Goal: Information Seeking & Learning: Learn about a topic

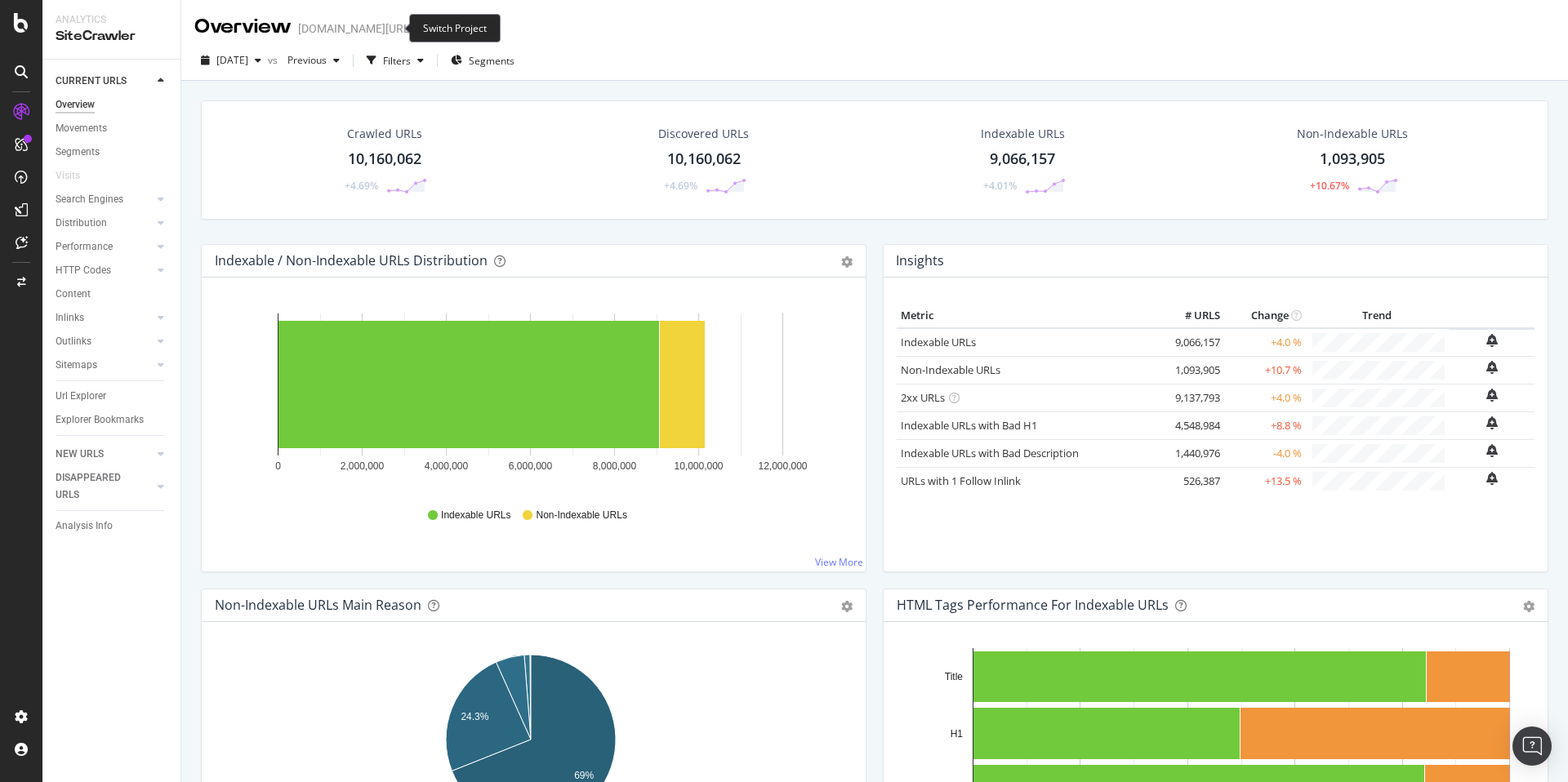
click at [420, 30] on icon "arrow-right-arrow-left" at bounding box center [425, 28] width 9 height 11
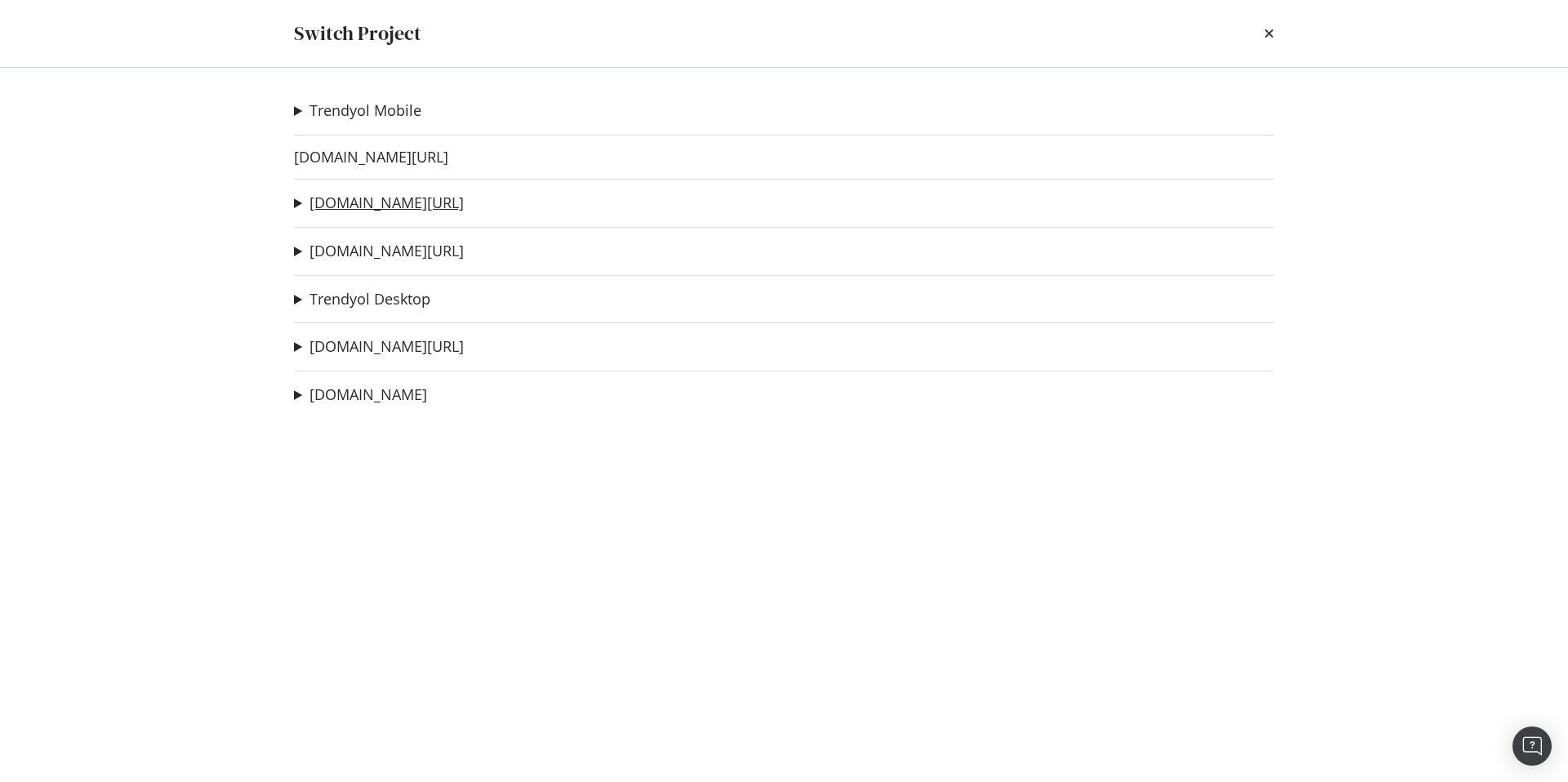
click at [381, 204] on link "[DOMAIN_NAME][URL]" at bounding box center [387, 203] width 154 height 17
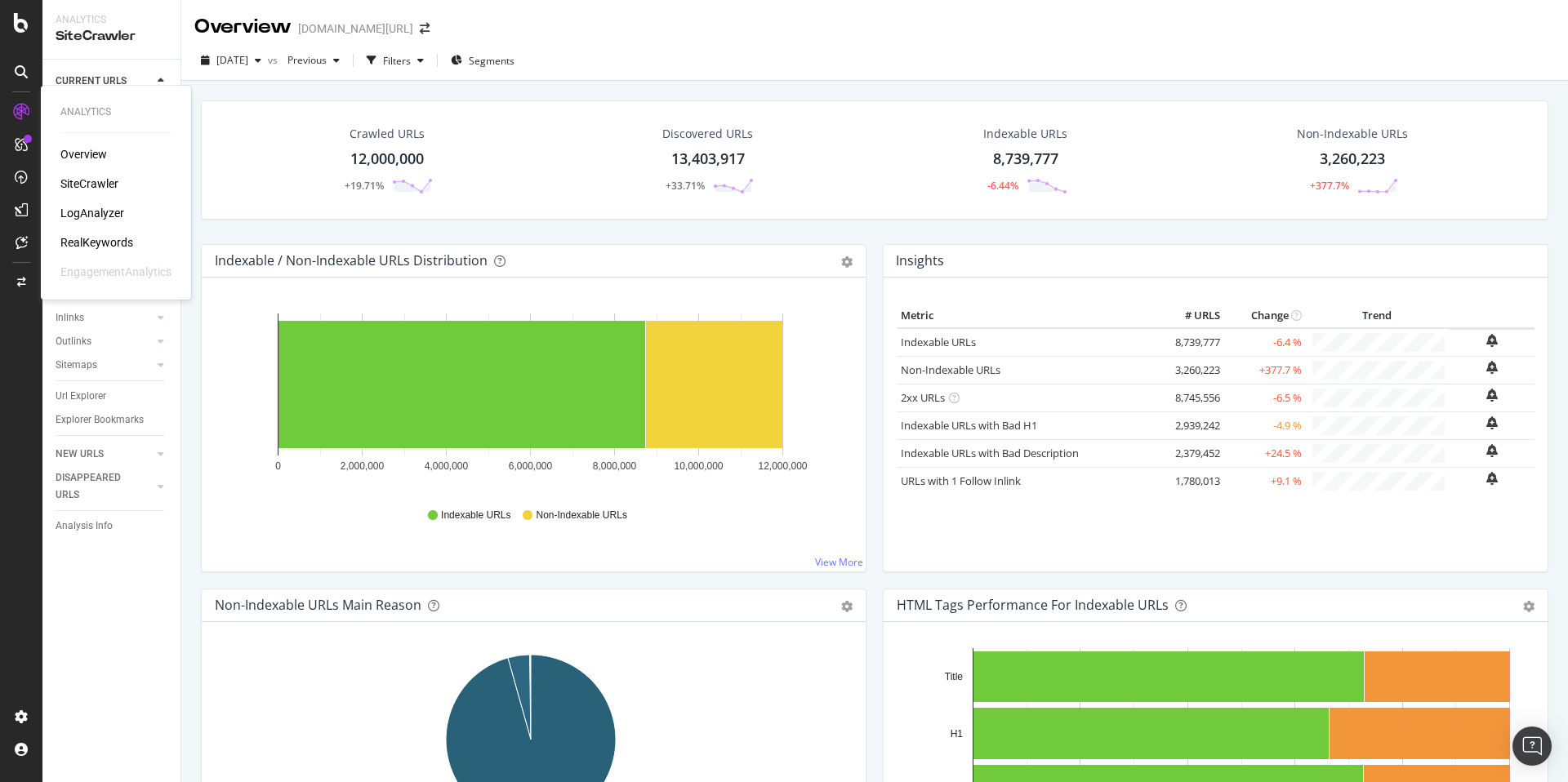
click at [110, 241] on div "RealKeywords" at bounding box center [97, 242] width 73 height 16
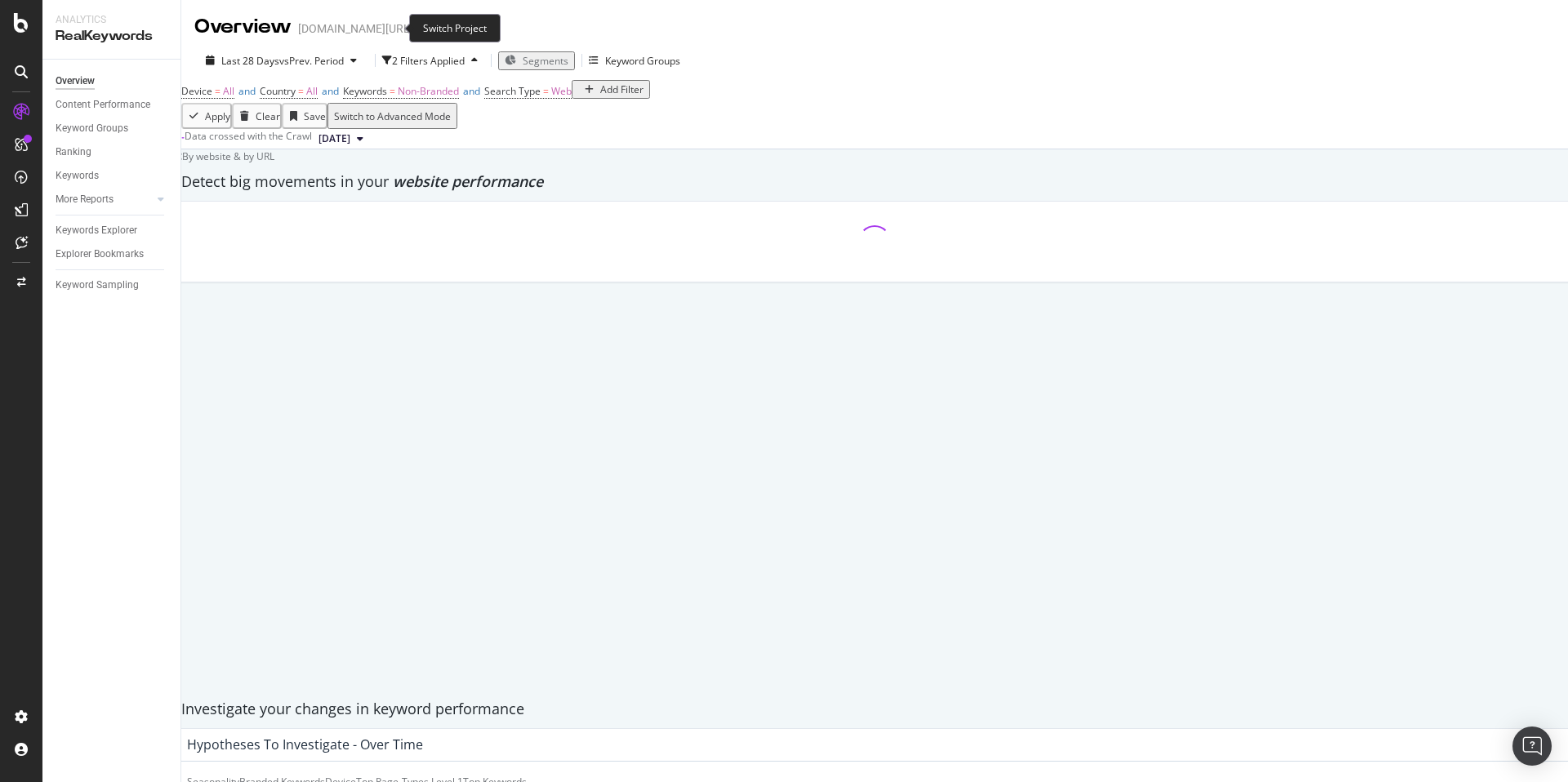
click at [413, 28] on span at bounding box center [425, 28] width 23 height 11
click at [420, 27] on icon "arrow-right-arrow-left" at bounding box center [425, 28] width 9 height 11
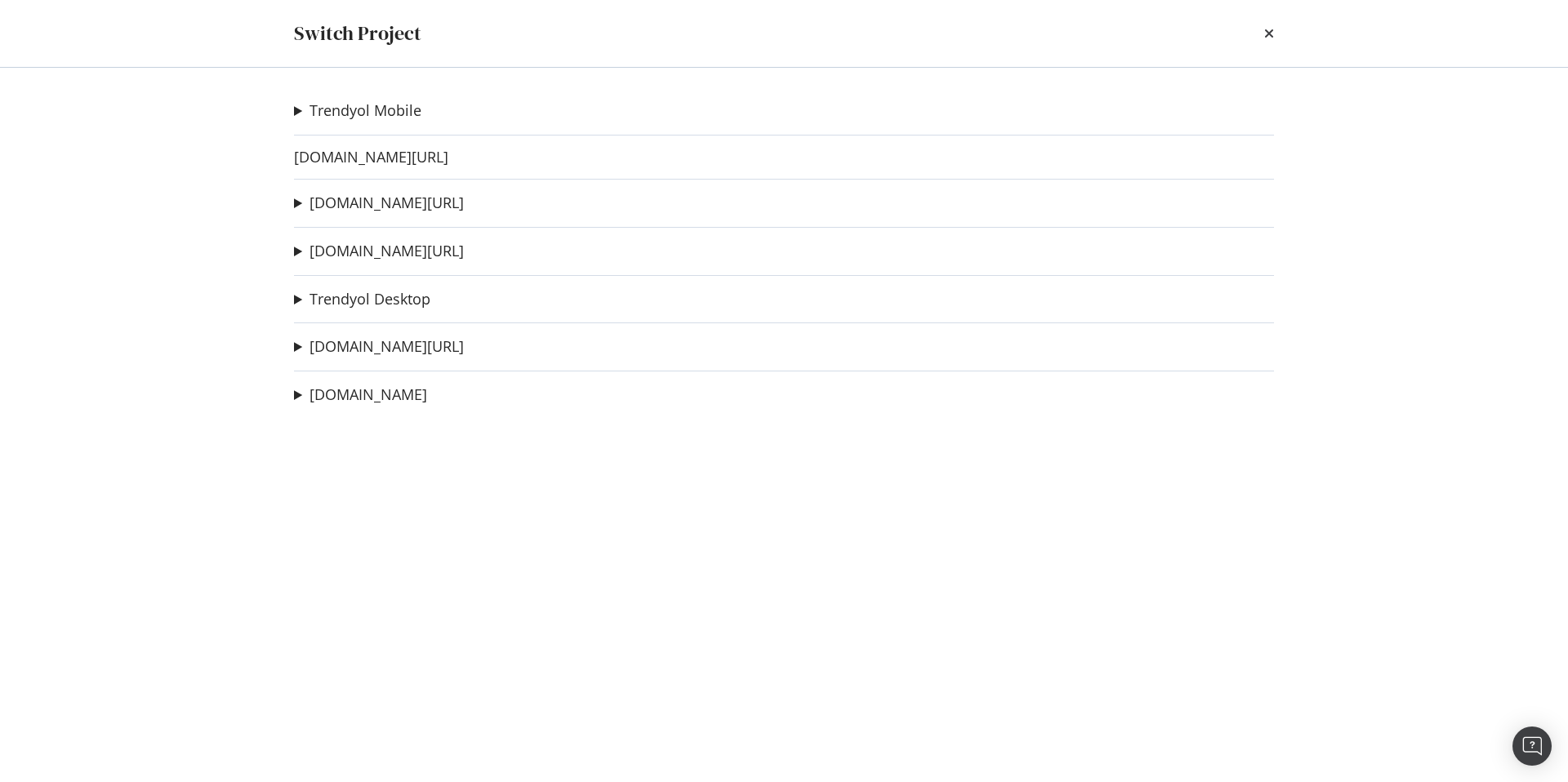
click at [367, 98] on div "Trendyol Mobile deneme1234567 Ad-Hoc Project HU DR MWEB Ad-Hoc Project HU DR WE…" at bounding box center [783, 424] width 1045 height 714
click at [390, 108] on link "Trendyol Mobile" at bounding box center [365, 110] width 112 height 17
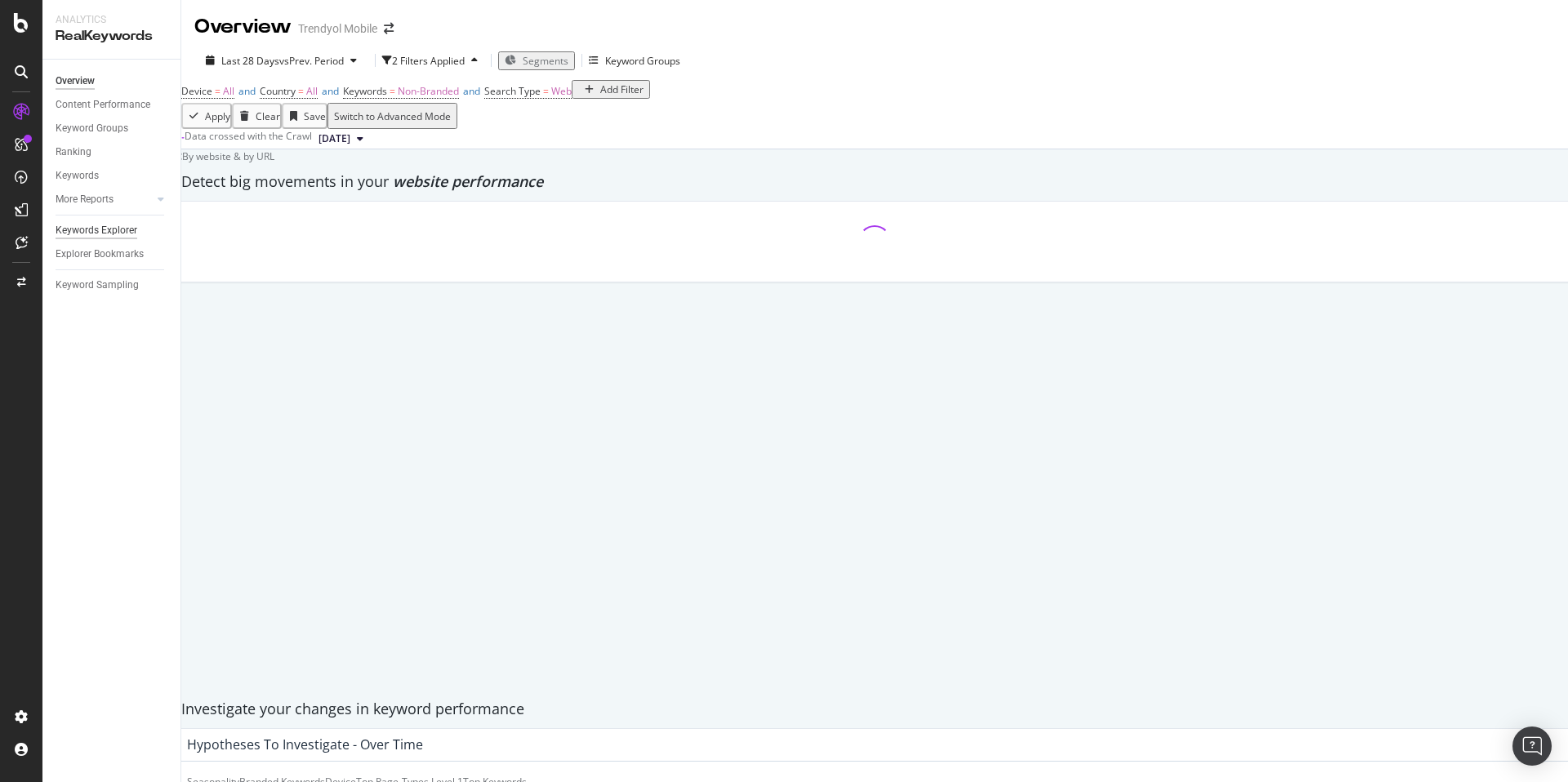
click at [86, 224] on div "Keywords Explorer" at bounding box center [96, 231] width 81 height 17
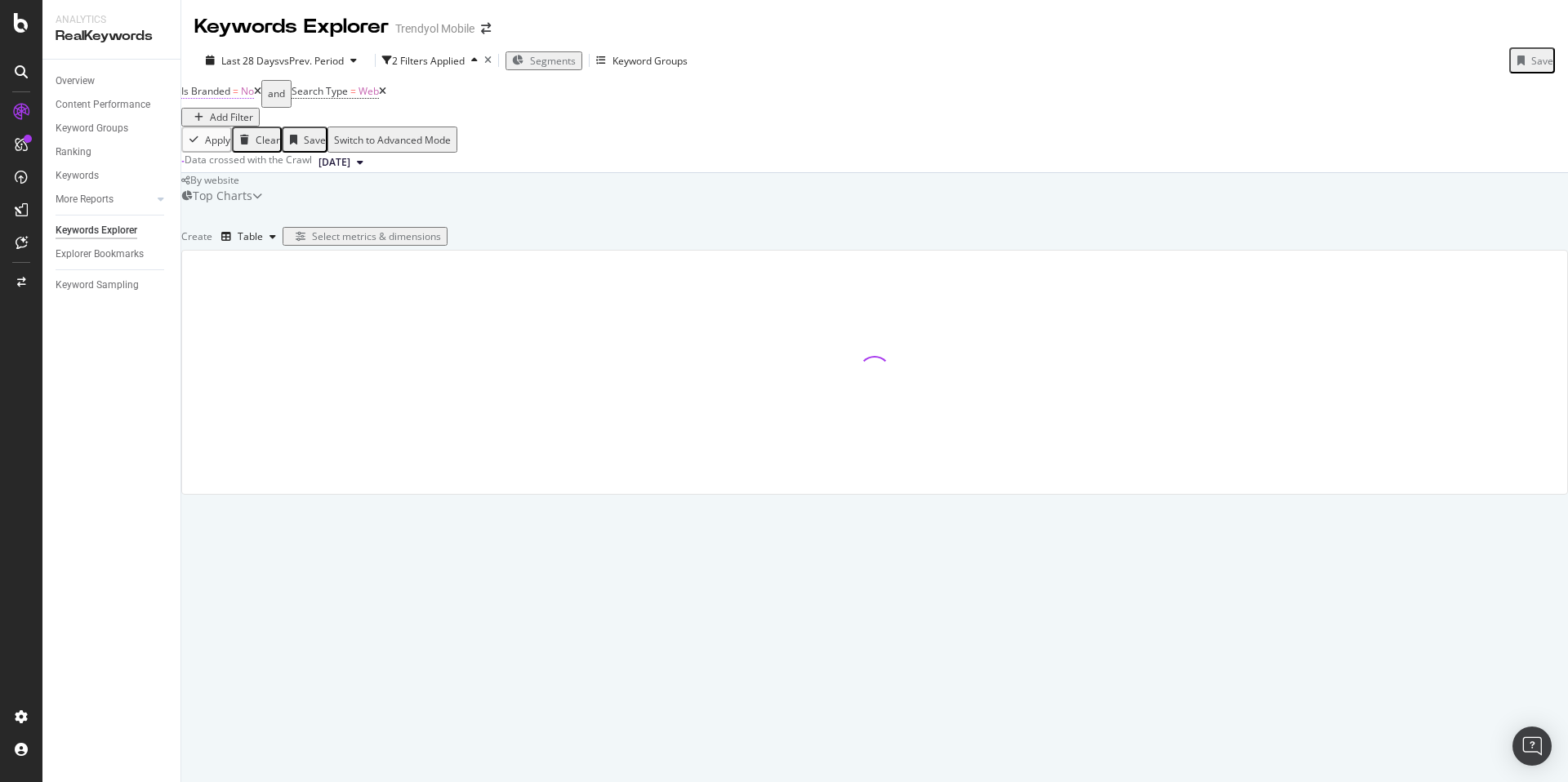
click at [261, 97] on icon at bounding box center [258, 91] width 8 height 9
click at [239, 103] on span "Search Type = Web" at bounding box center [229, 92] width 95 height 23
click at [276, 97] on icon at bounding box center [272, 91] width 8 height 9
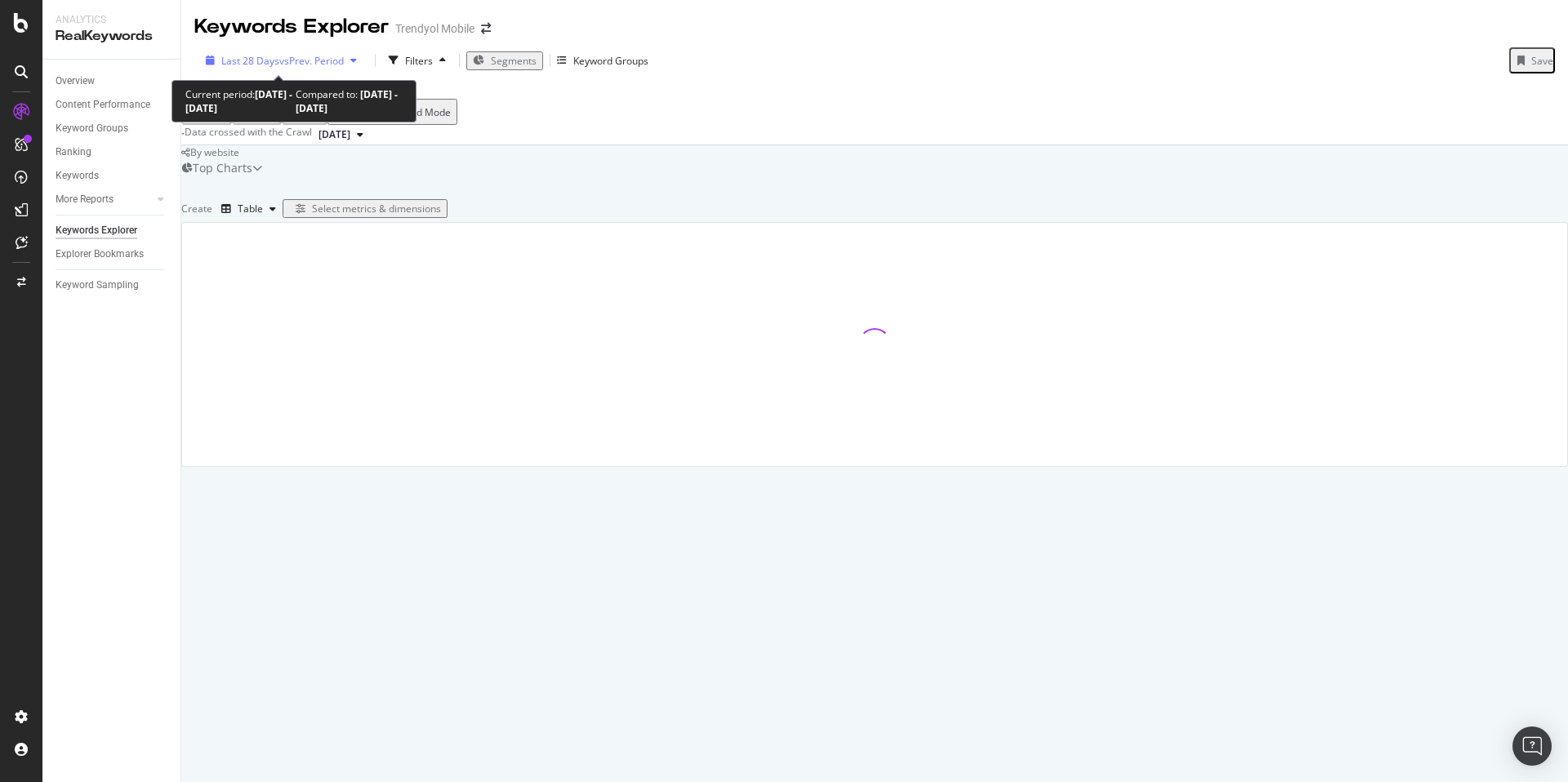
click at [295, 54] on div "Last 28 Days vs Prev. Period" at bounding box center [282, 61] width 164 height 14
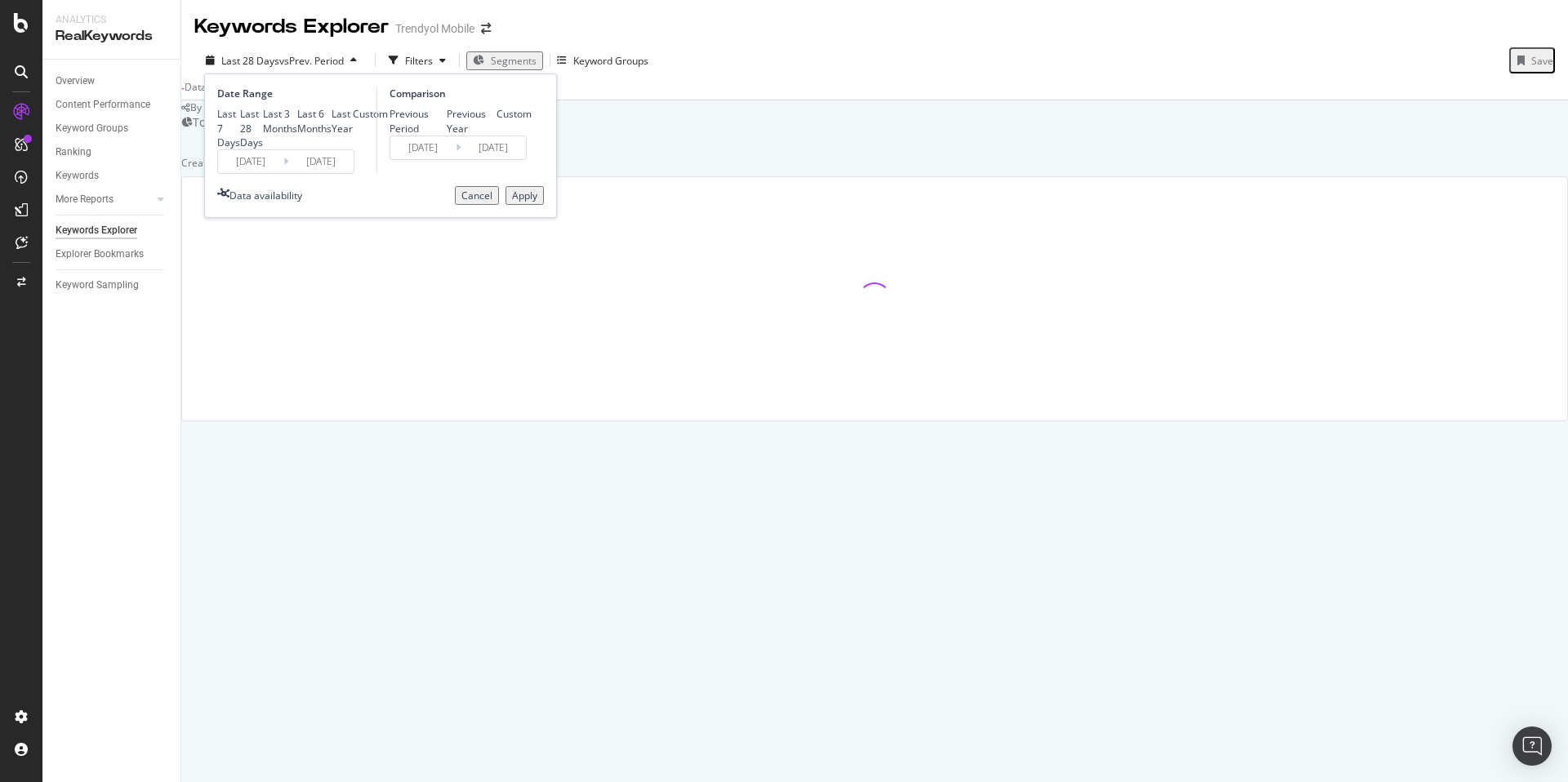
click at [331, 134] on div "Last Year" at bounding box center [342, 121] width 21 height 27
type input "[DATE]"
click at [519, 203] on div "Apply" at bounding box center [525, 195] width 26 height 14
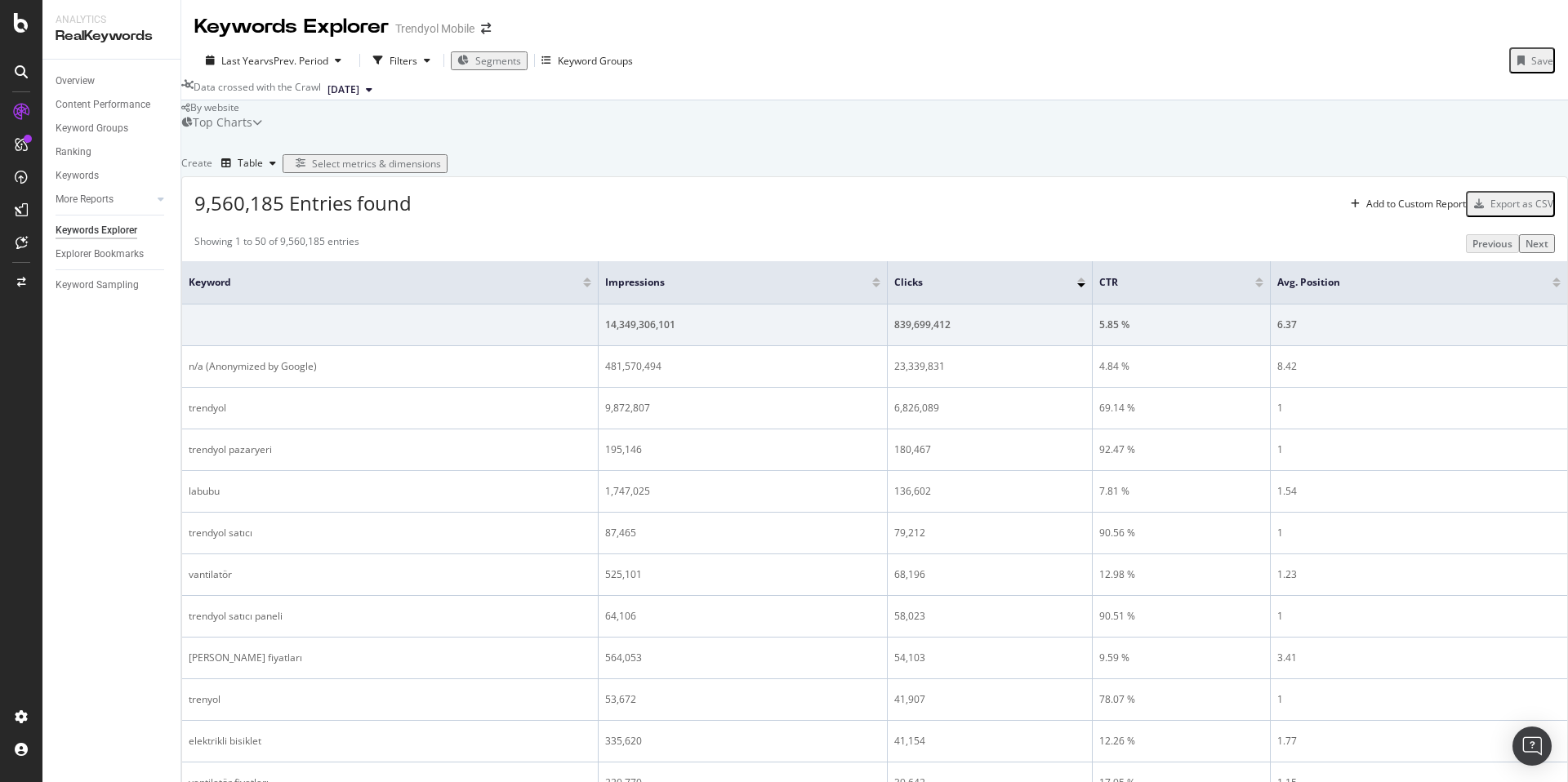
click at [441, 170] on div "Select metrics & dimensions" at bounding box center [377, 163] width 129 height 14
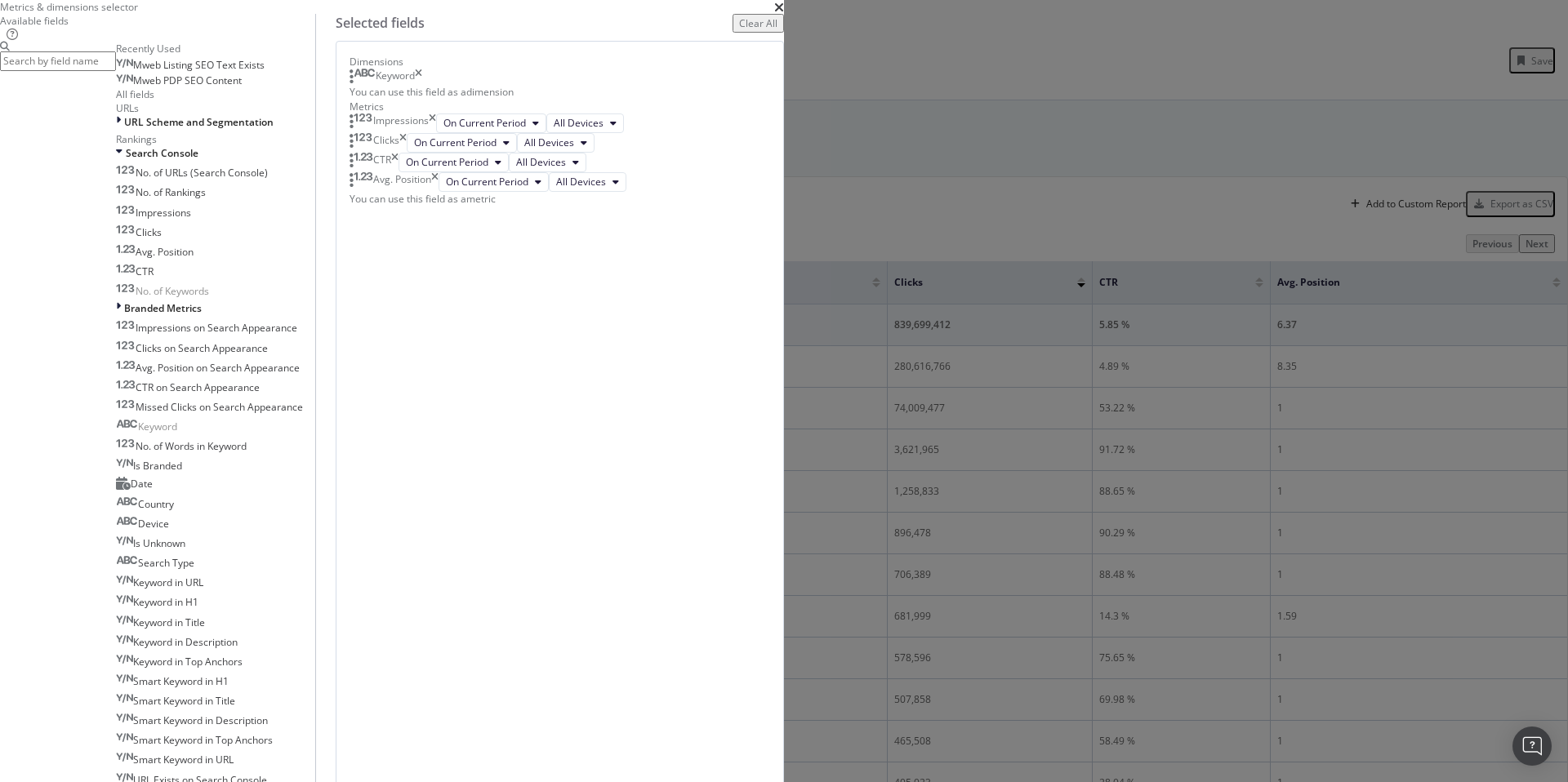
click at [422, 85] on div "Keyword" at bounding box center [385, 76] width 73 height 16
click at [422, 85] on icon "times" at bounding box center [419, 76] width 8 height 16
click at [116, 70] on input "modal" at bounding box center [58, 61] width 116 height 19
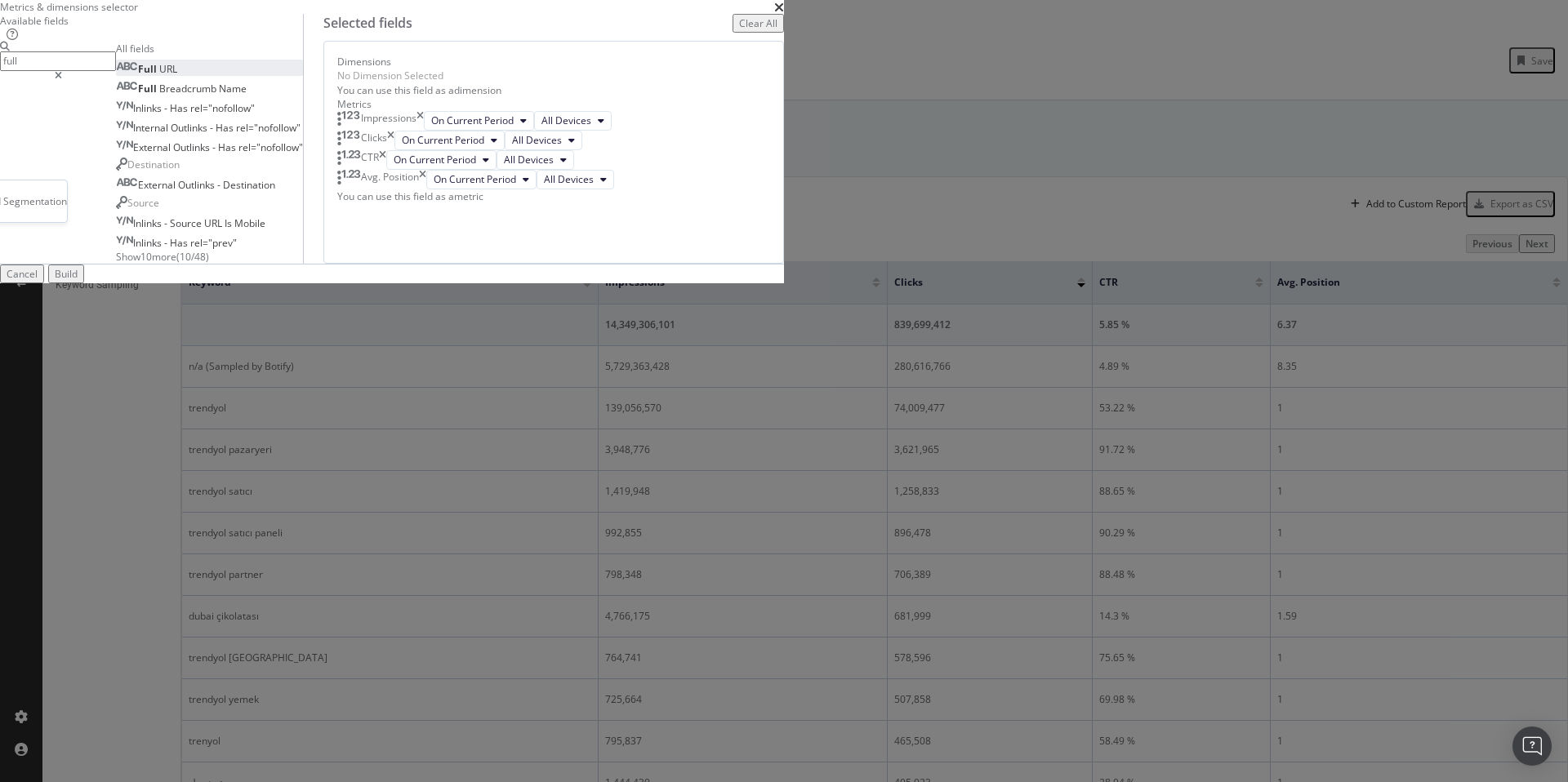
type input "full"
click at [177, 76] on span "URL" at bounding box center [168, 69] width 18 height 14
click at [78, 281] on div "Build" at bounding box center [66, 274] width 23 height 14
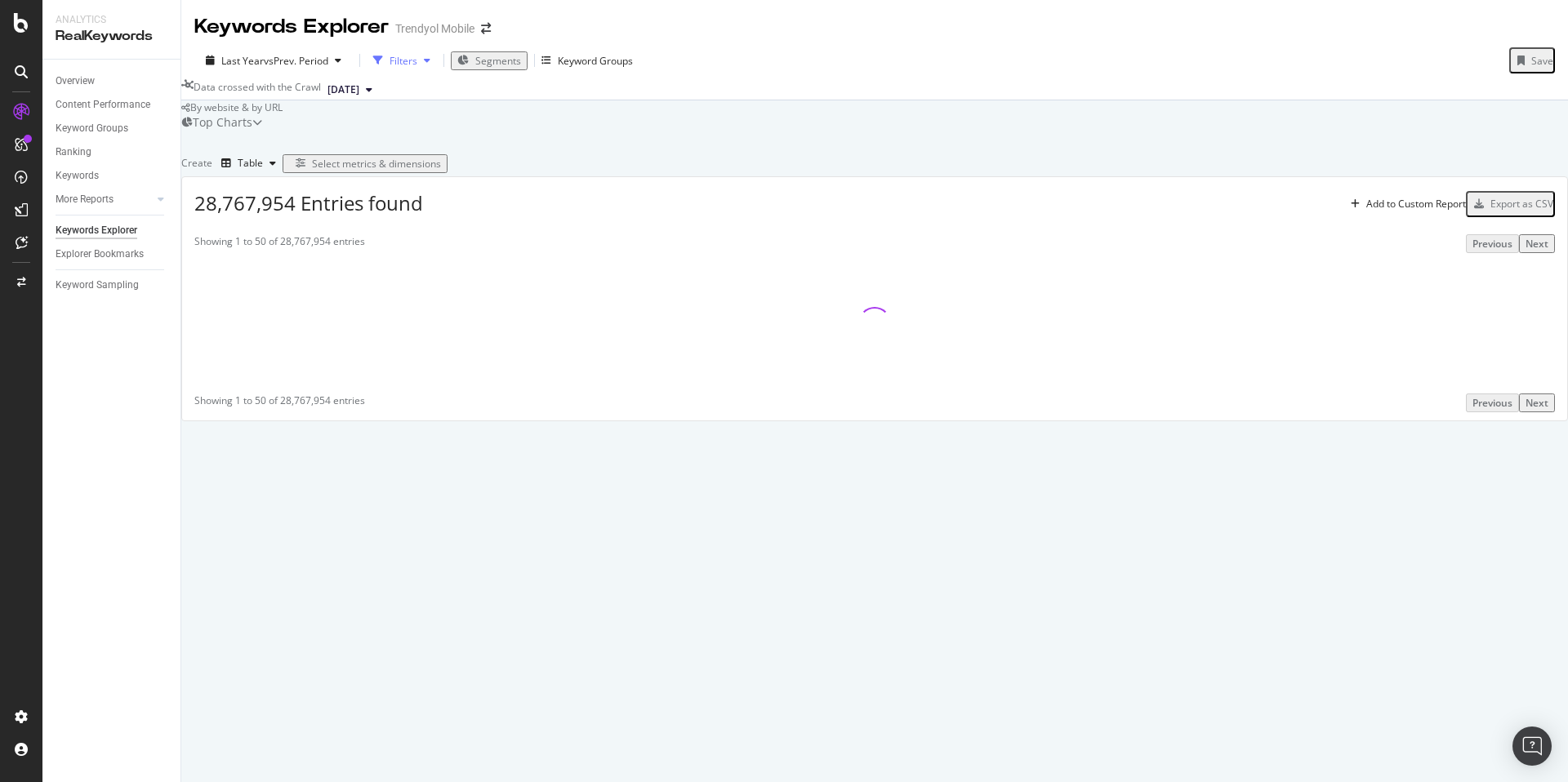
click at [396, 62] on div "Filters" at bounding box center [403, 61] width 27 height 14
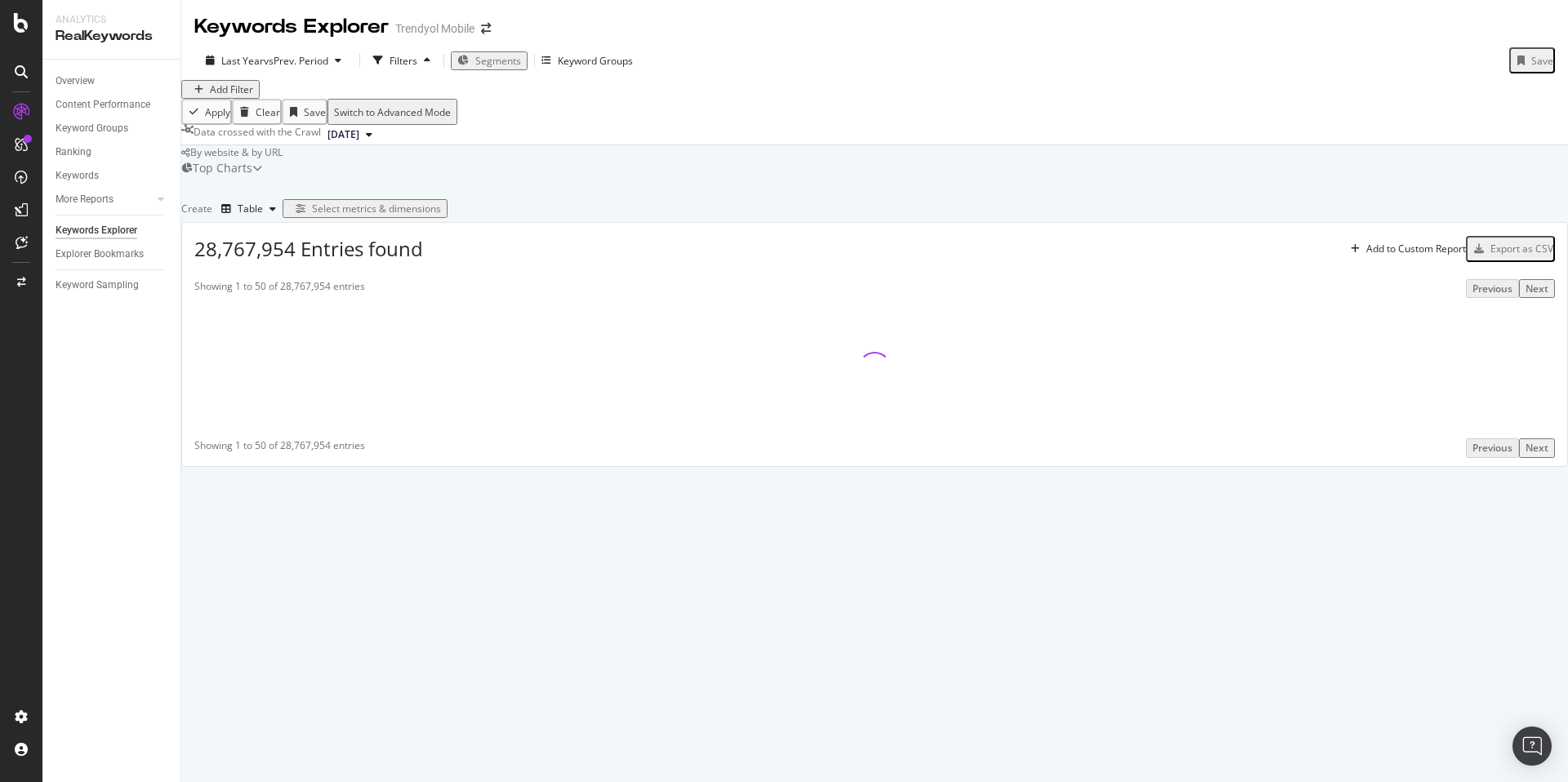
click at [244, 97] on div "Add Filter" at bounding box center [231, 89] width 44 height 14
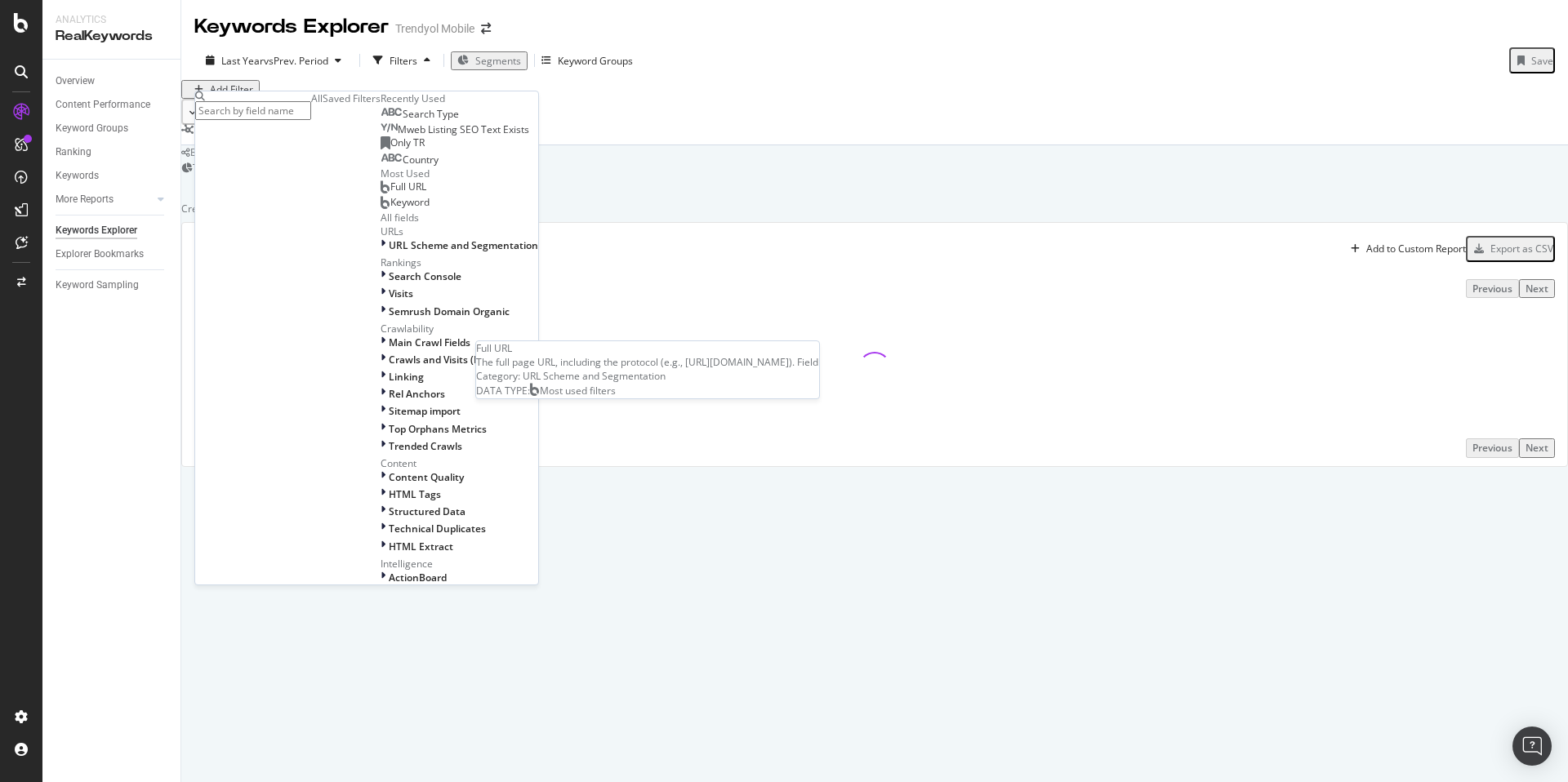
click at [381, 193] on div "Full URL" at bounding box center [403, 187] width 45 height 13
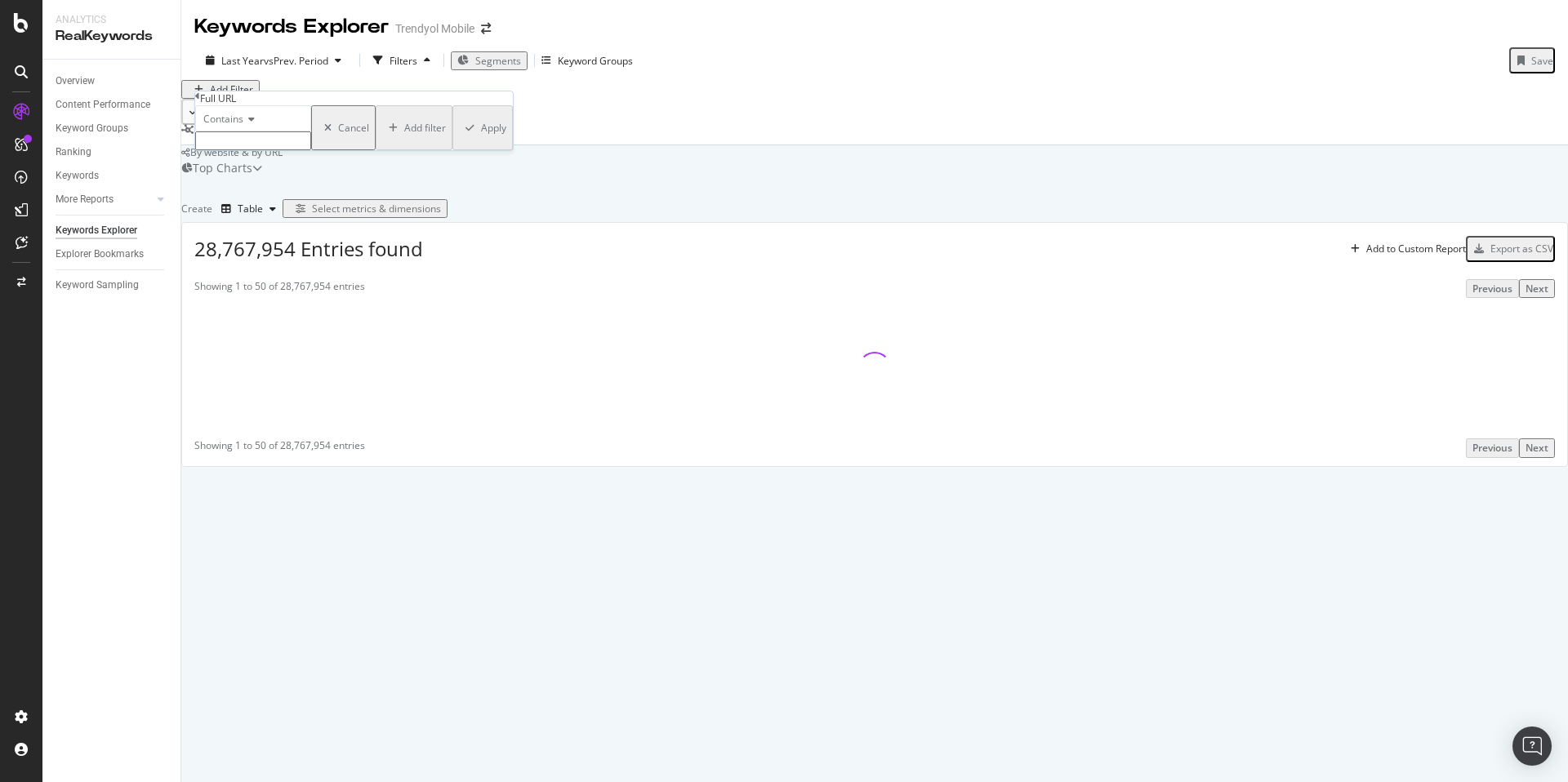
click at [268, 151] on input "text" at bounding box center [253, 141] width 116 height 19
paste input "[URL][DOMAIN_NAME]"
type input "/apple-sarj-kablosu-ve-aksesuarlari-x-b101470-c166573"
click at [481, 139] on div "Apply" at bounding box center [494, 133] width 26 height 14
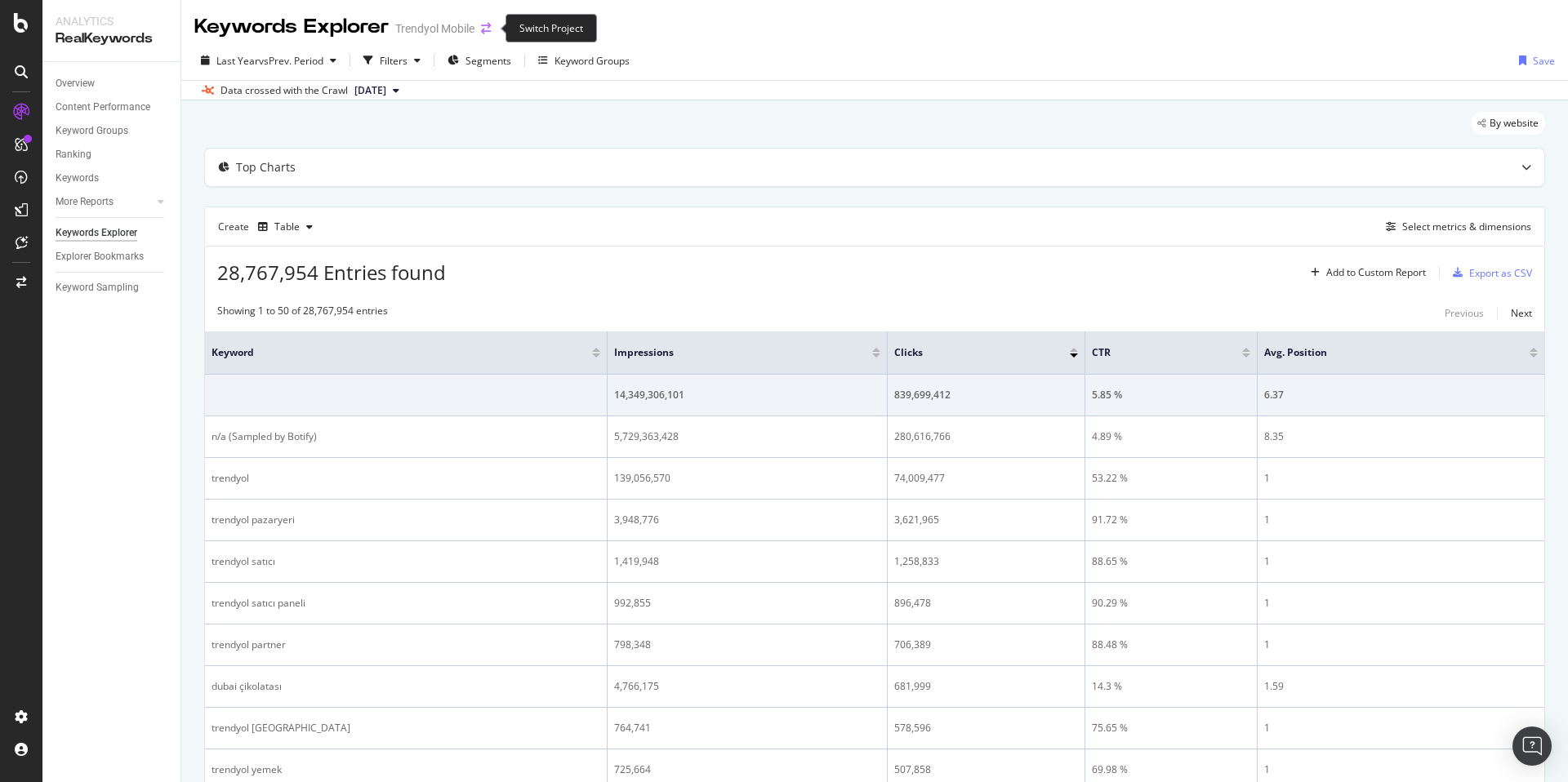
click at [490, 26] on icon "arrow-right-arrow-left" at bounding box center [485, 28] width 9 height 11
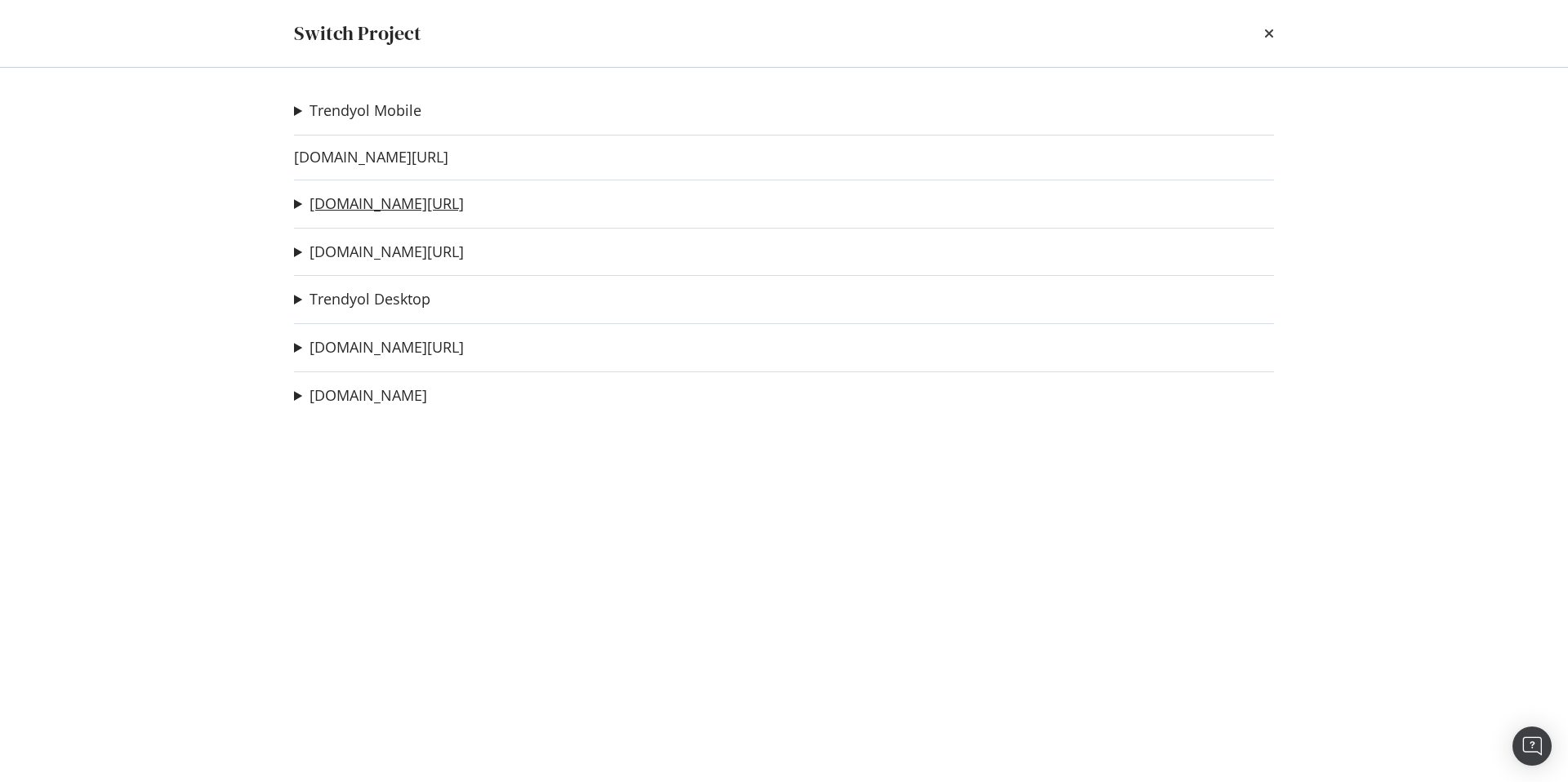
click at [390, 195] on link "[DOMAIN_NAME][URL]" at bounding box center [387, 204] width 154 height 17
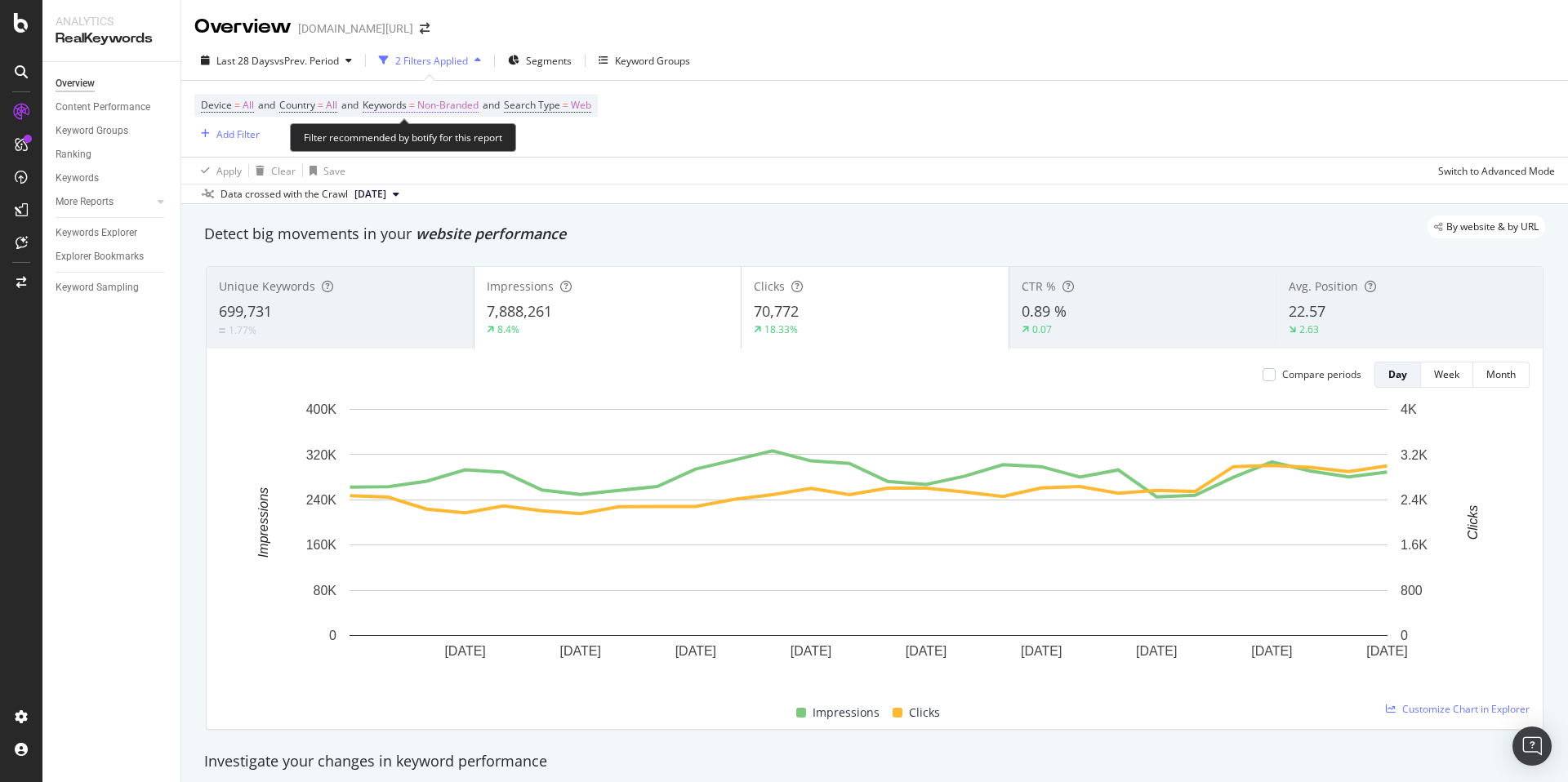
click at [464, 105] on span "Non-Branded" at bounding box center [448, 105] width 62 height 23
click at [418, 136] on span "Non-Branded" at bounding box center [419, 143] width 68 height 14
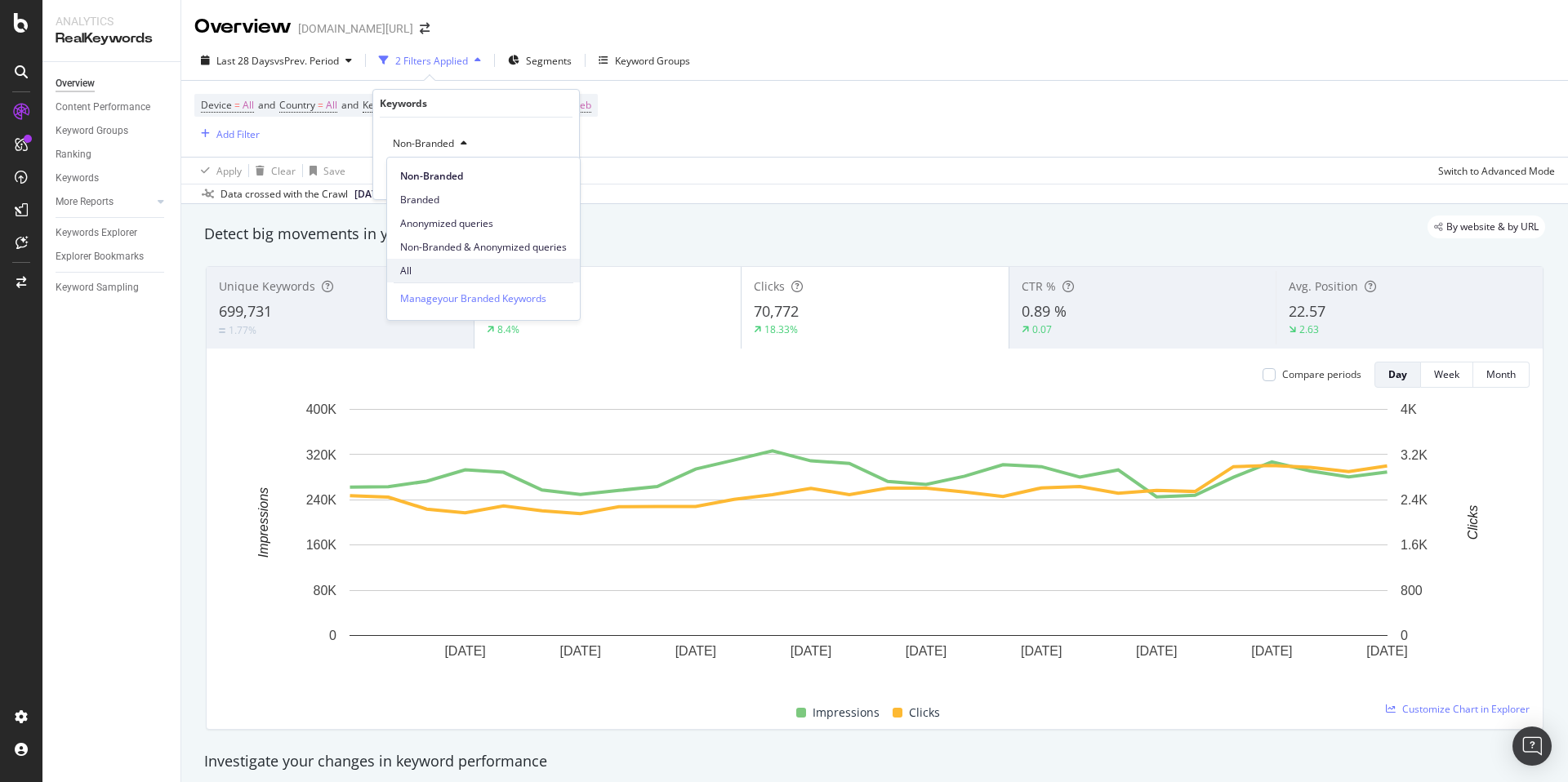
click at [427, 262] on div "All" at bounding box center [483, 271] width 193 height 24
click at [549, 186] on div "All Cancel Add filter Apply" at bounding box center [476, 157] width 205 height 81
click at [559, 175] on div "Apply" at bounding box center [554, 178] width 26 height 14
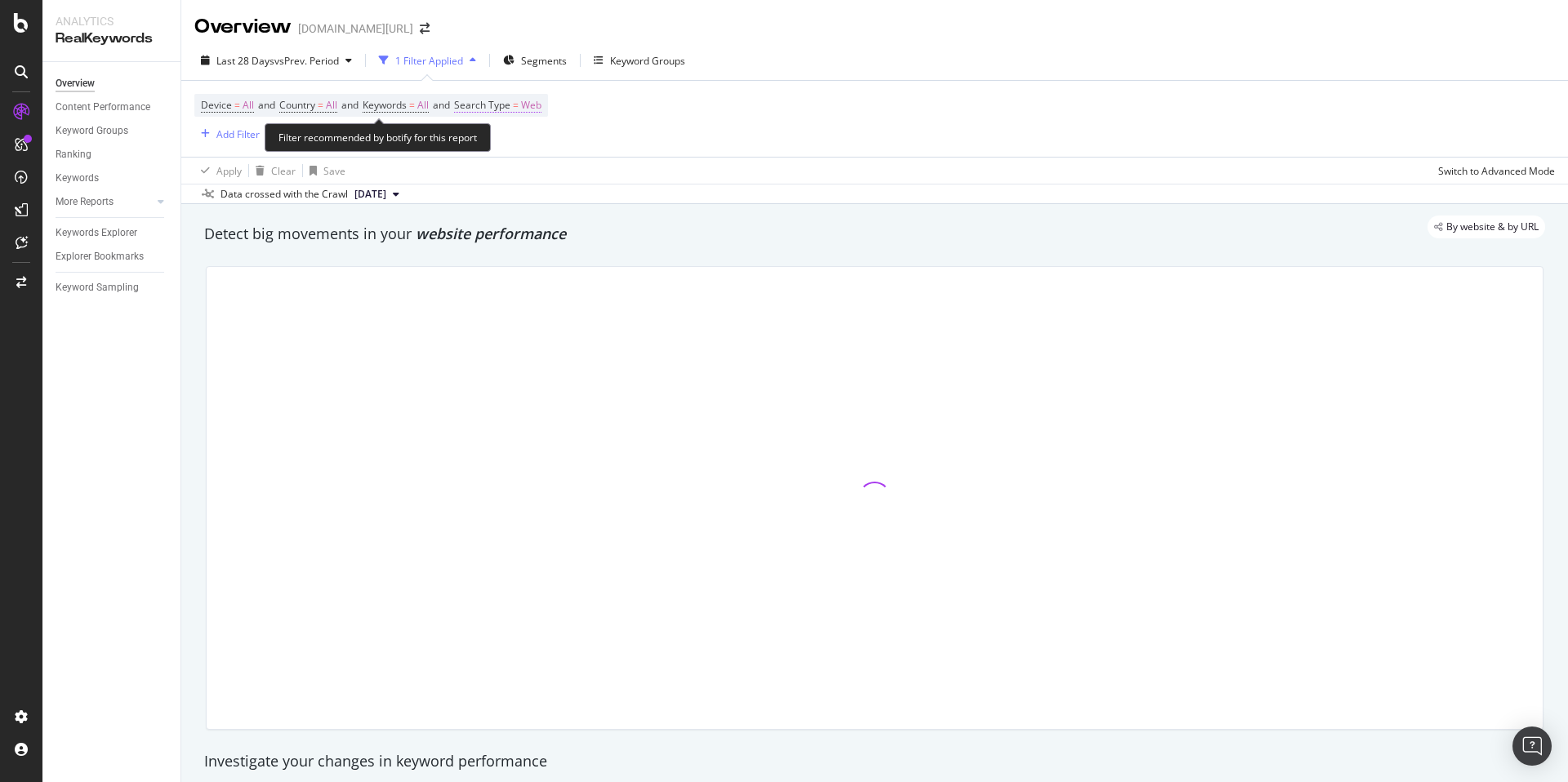
click at [519, 104] on span "=" at bounding box center [515, 105] width 6 height 14
click at [505, 134] on div "Web" at bounding box center [573, 144] width 180 height 27
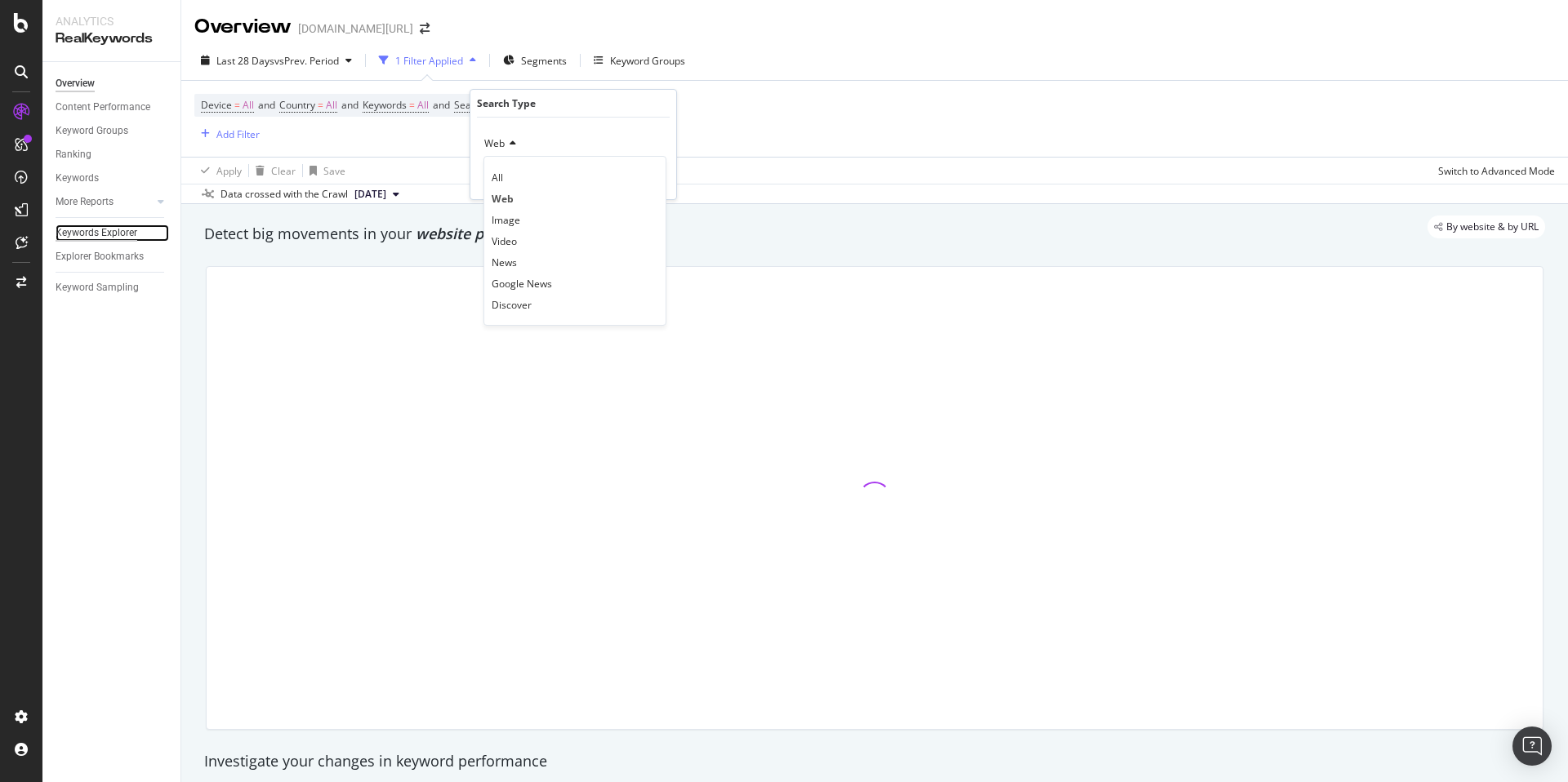
click at [92, 229] on div "Keywords Explorer" at bounding box center [96, 233] width 81 height 17
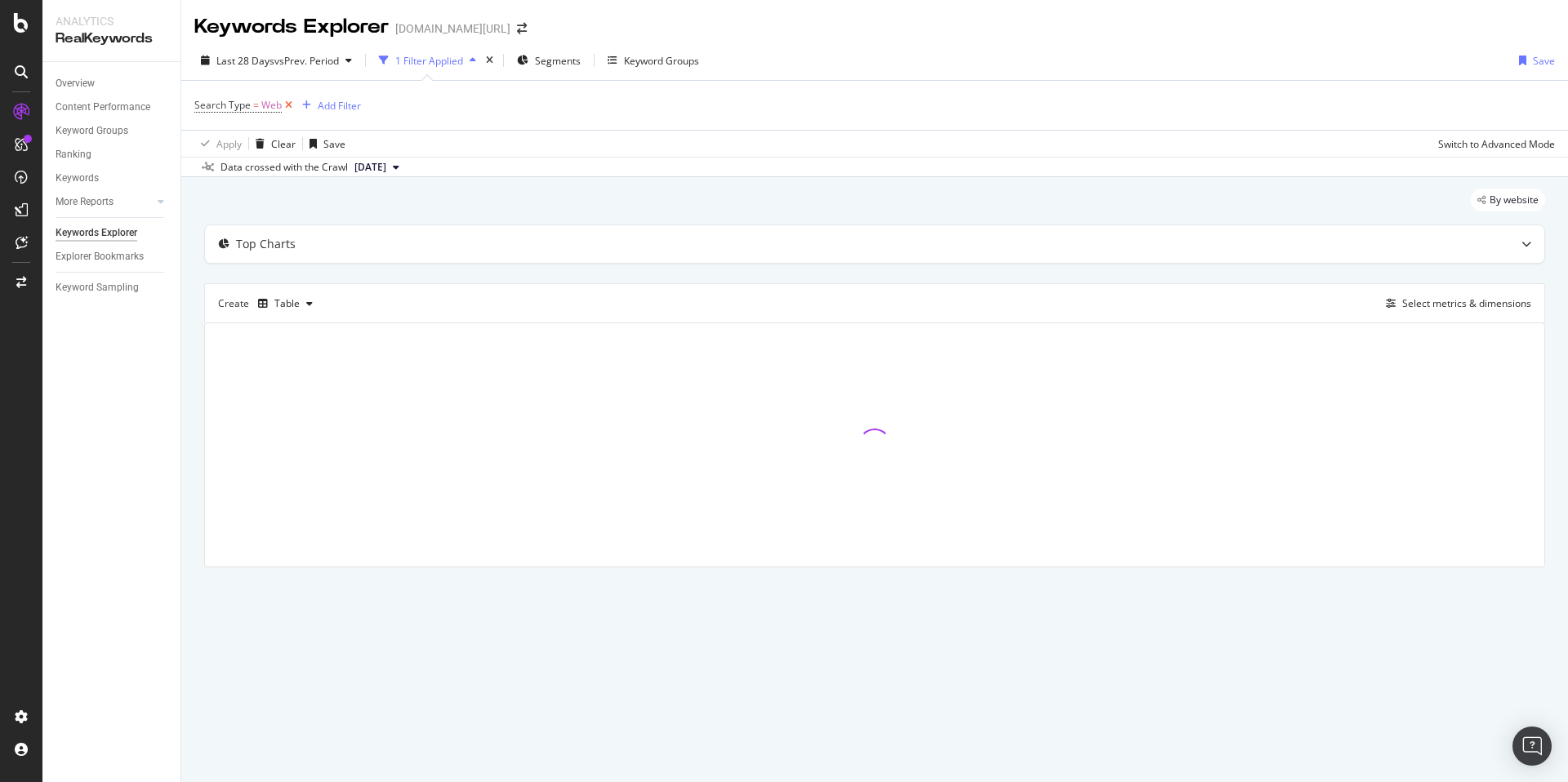
click at [288, 107] on icon at bounding box center [288, 105] width 14 height 16
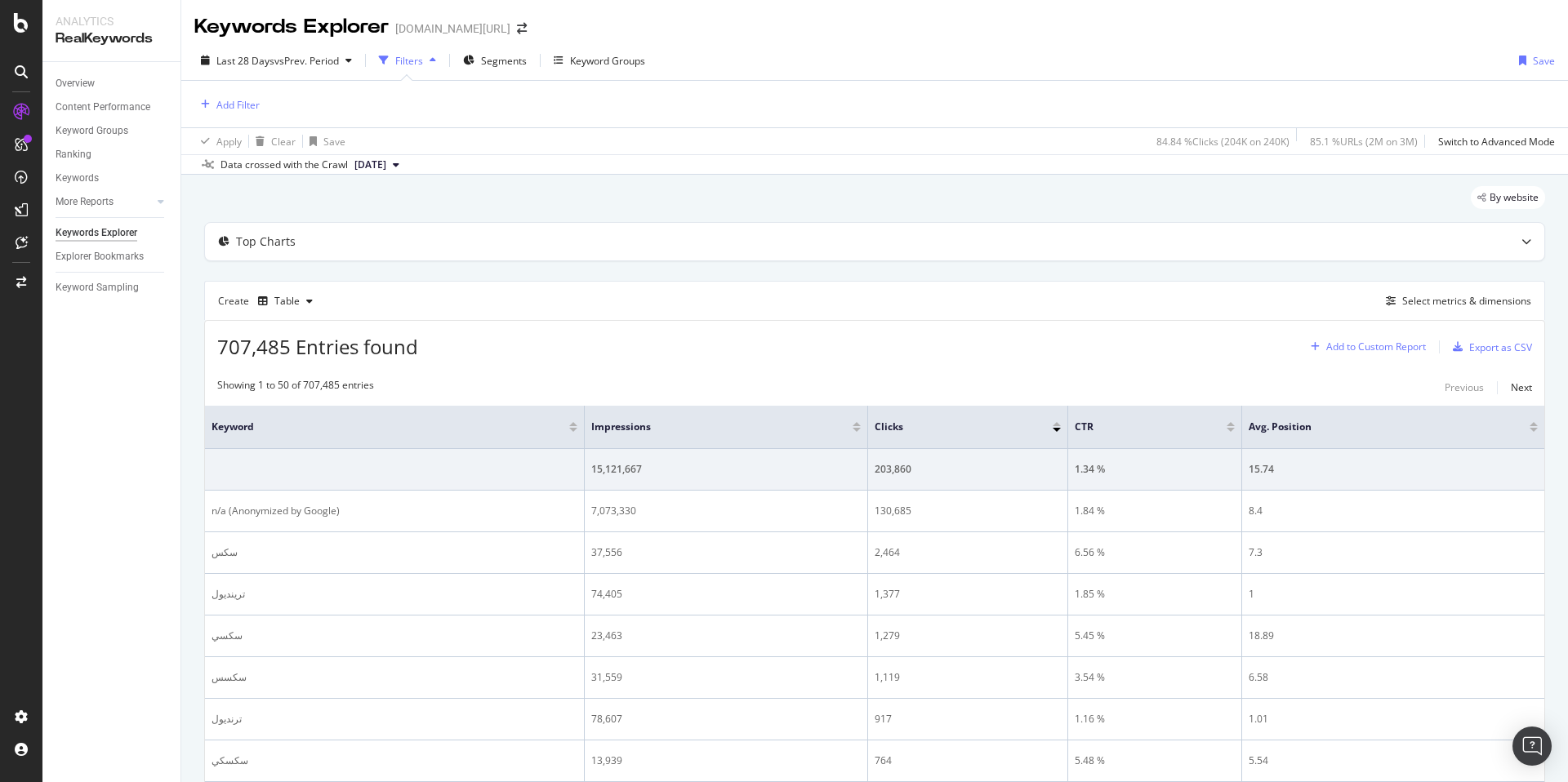
click at [1359, 348] on div "Add to Custom Report" at bounding box center [1376, 347] width 99 height 9
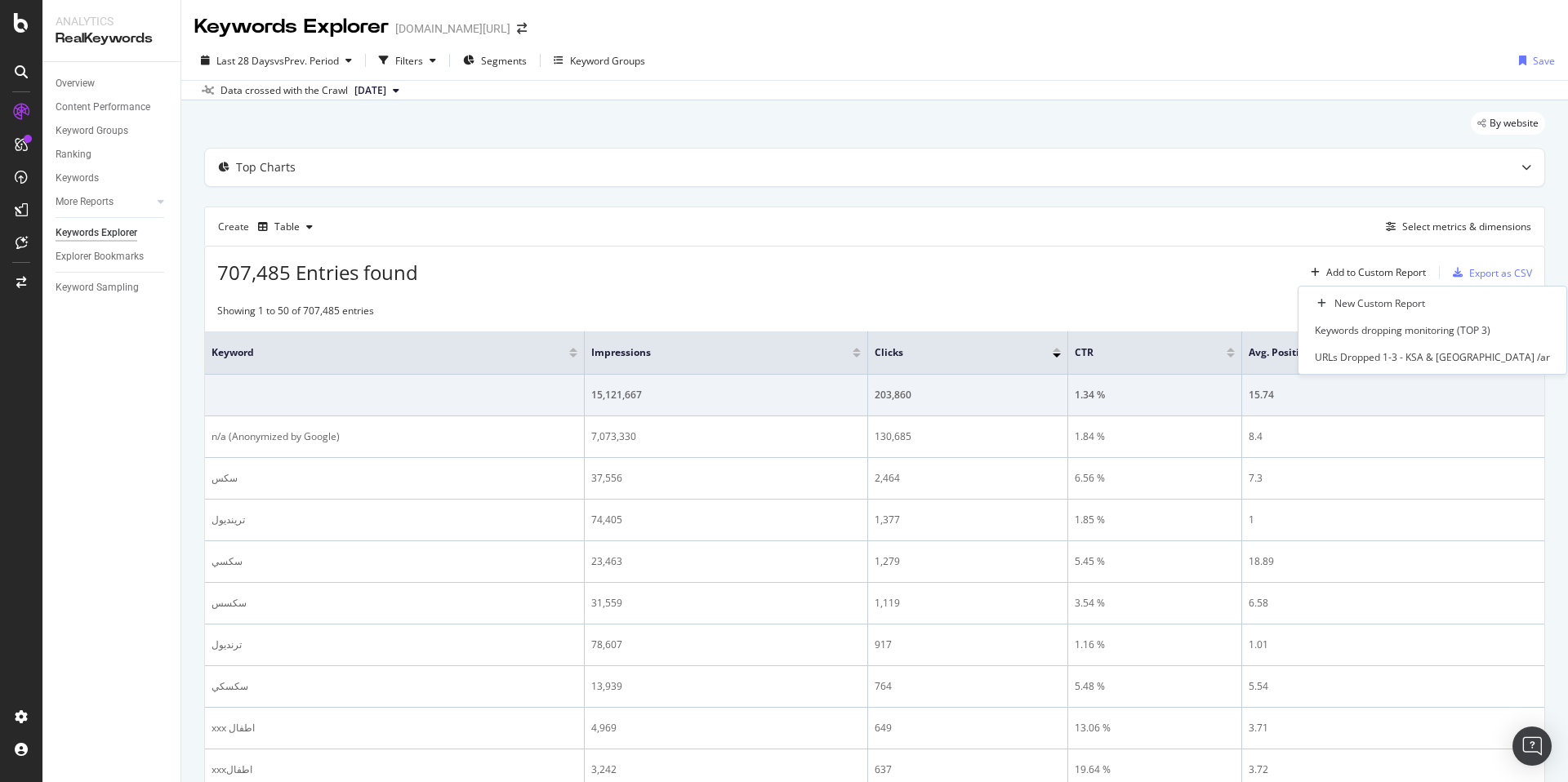
click at [1143, 273] on div "707,485 Entries found Add to Custom Report Export as CSV" at bounding box center [875, 266] width 1339 height 40
click at [1437, 234] on div "Select metrics & dimensions" at bounding box center [1455, 227] width 151 height 18
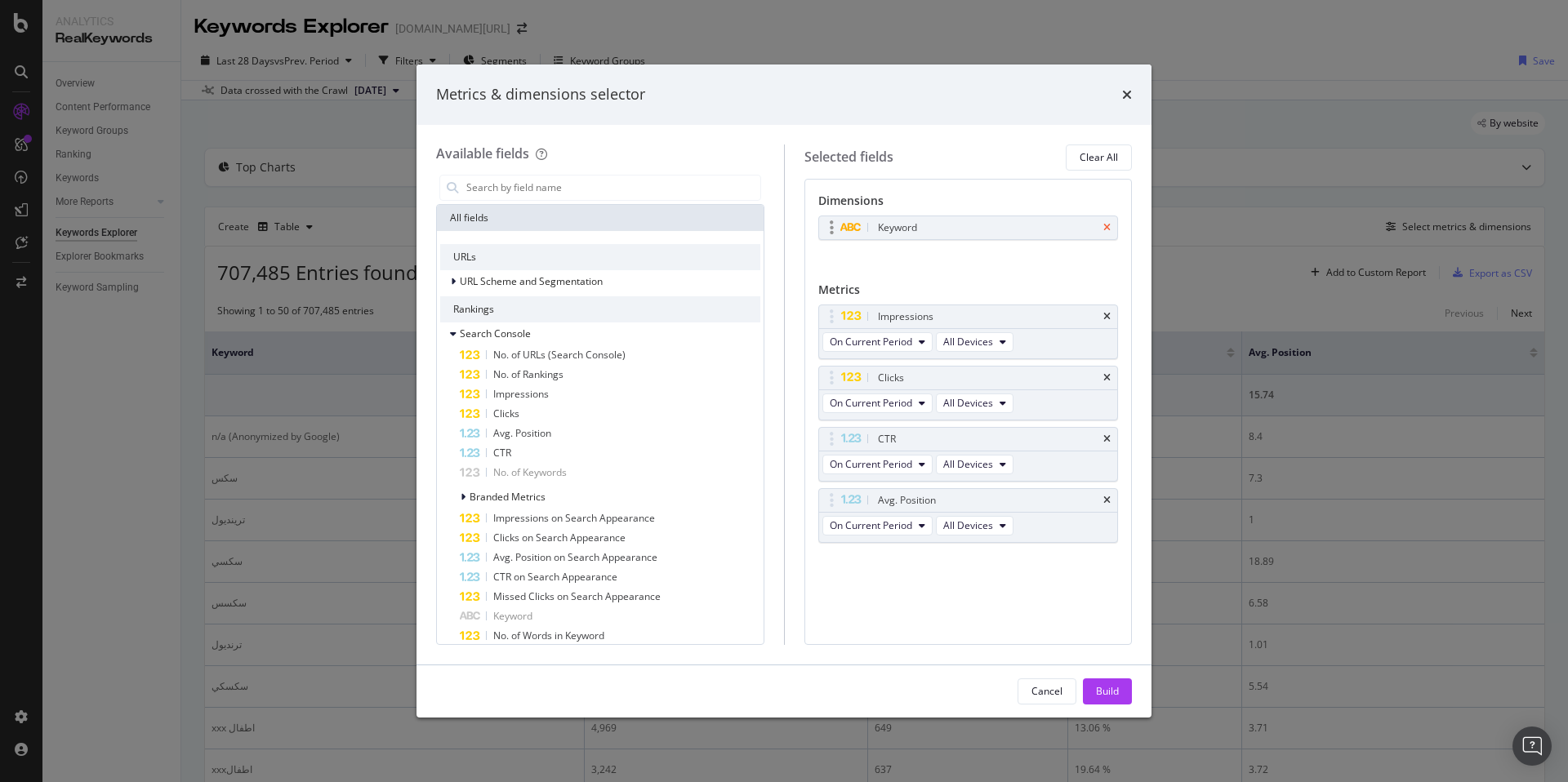
click at [1107, 227] on icon "times" at bounding box center [1107, 228] width 8 height 9
click at [503, 184] on input "modal" at bounding box center [612, 187] width 295 height 25
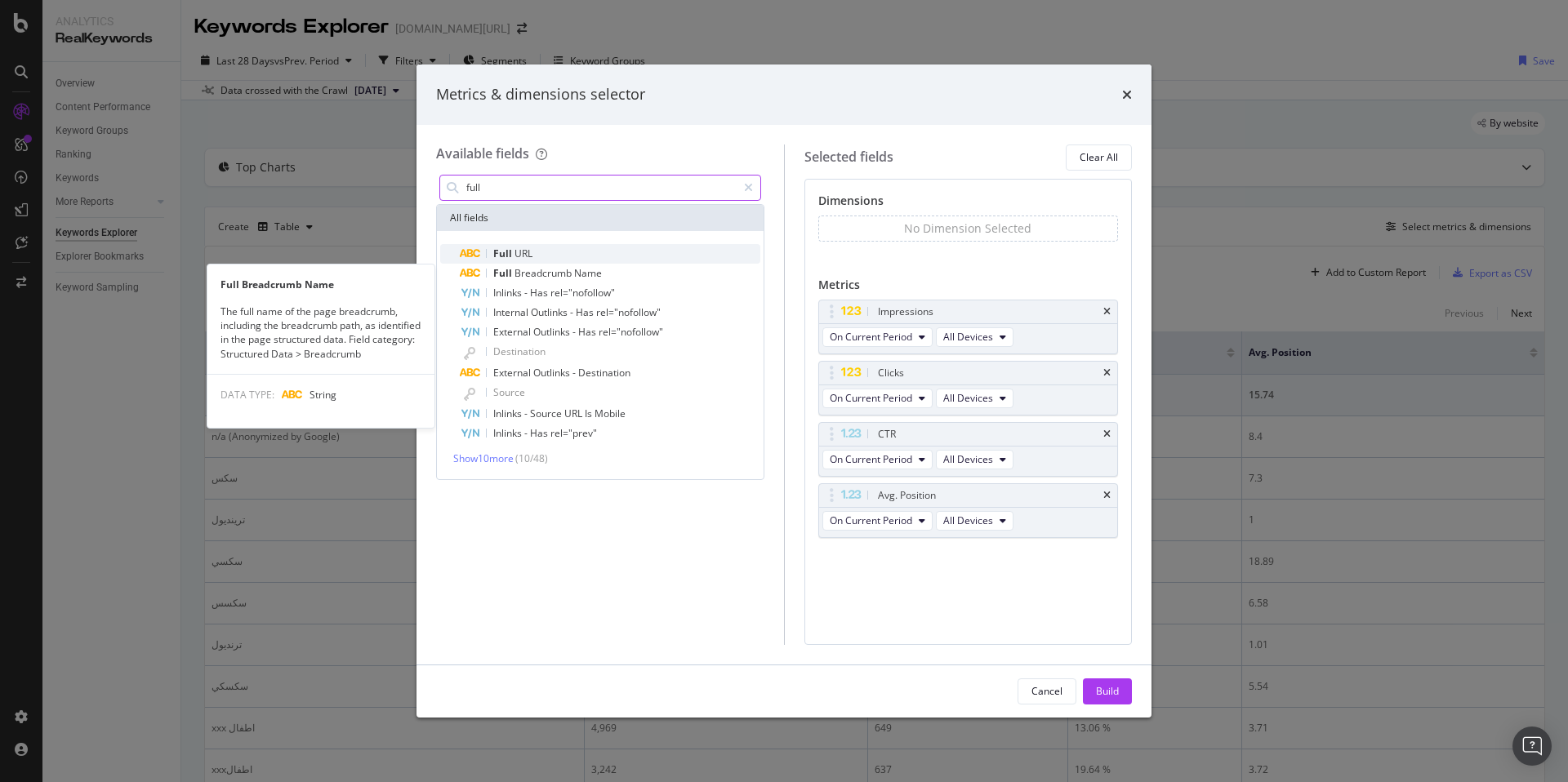
type input "full"
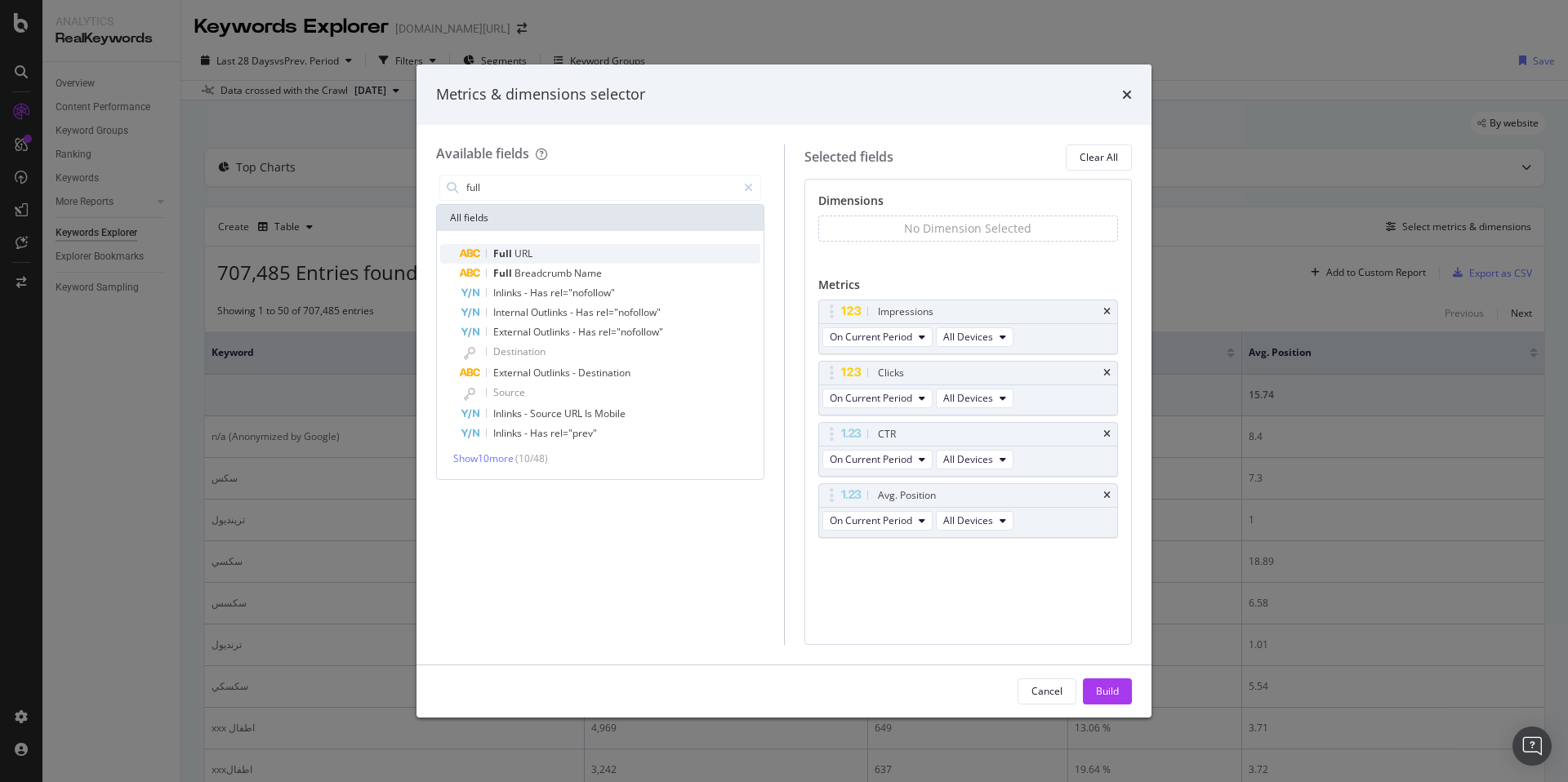
click at [517, 254] on span "URL" at bounding box center [523, 253] width 18 height 14
click at [1027, 621] on div "Dimensions Full URL You can use this field as a dimension Metrics Impressions O…" at bounding box center [969, 412] width 329 height 466
click at [1102, 674] on div "Cancel Build" at bounding box center [784, 691] width 735 height 52
click at [1108, 699] on div "Build" at bounding box center [1108, 691] width 23 height 25
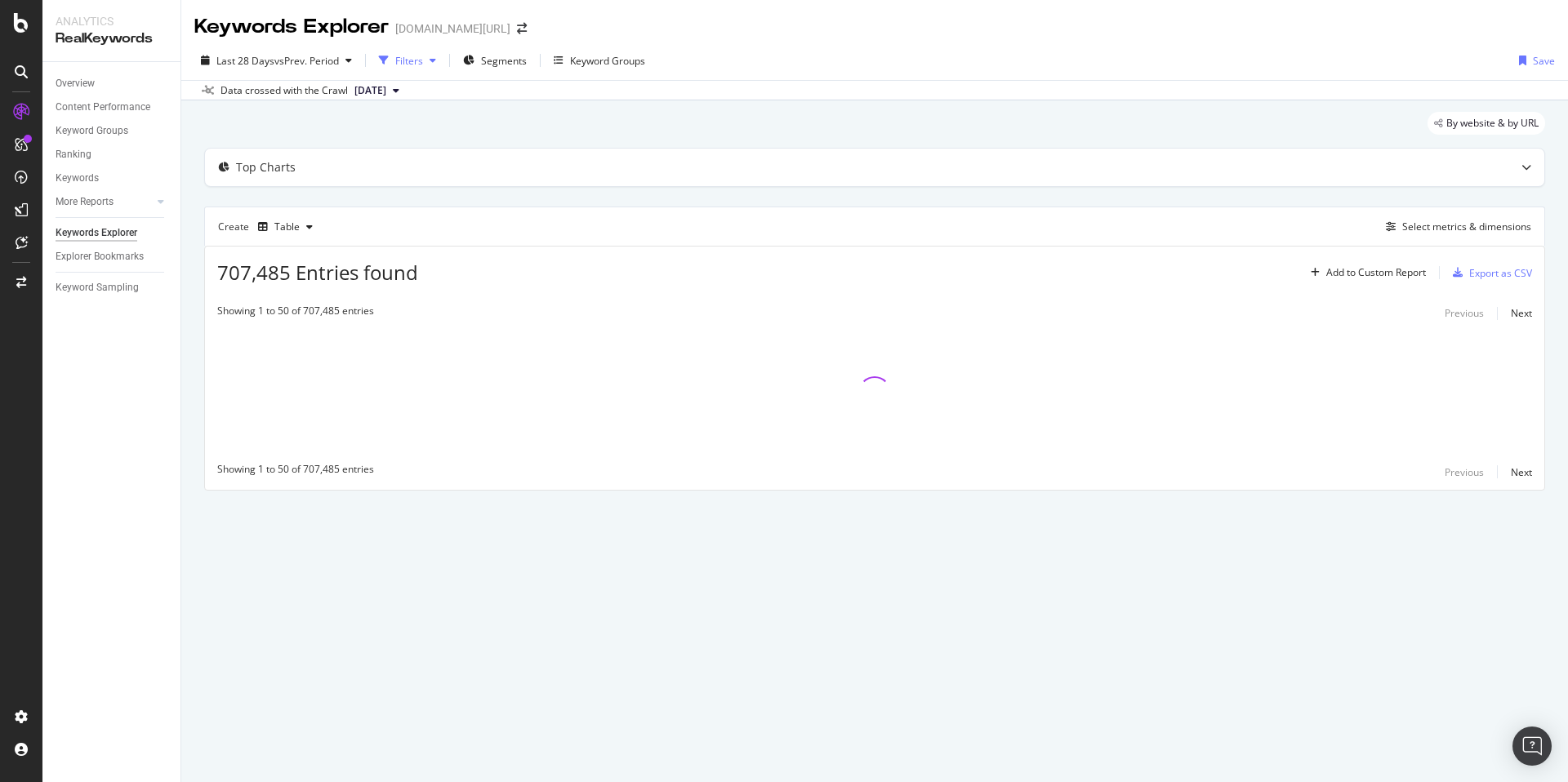
click at [403, 62] on div "Filters" at bounding box center [409, 61] width 27 height 14
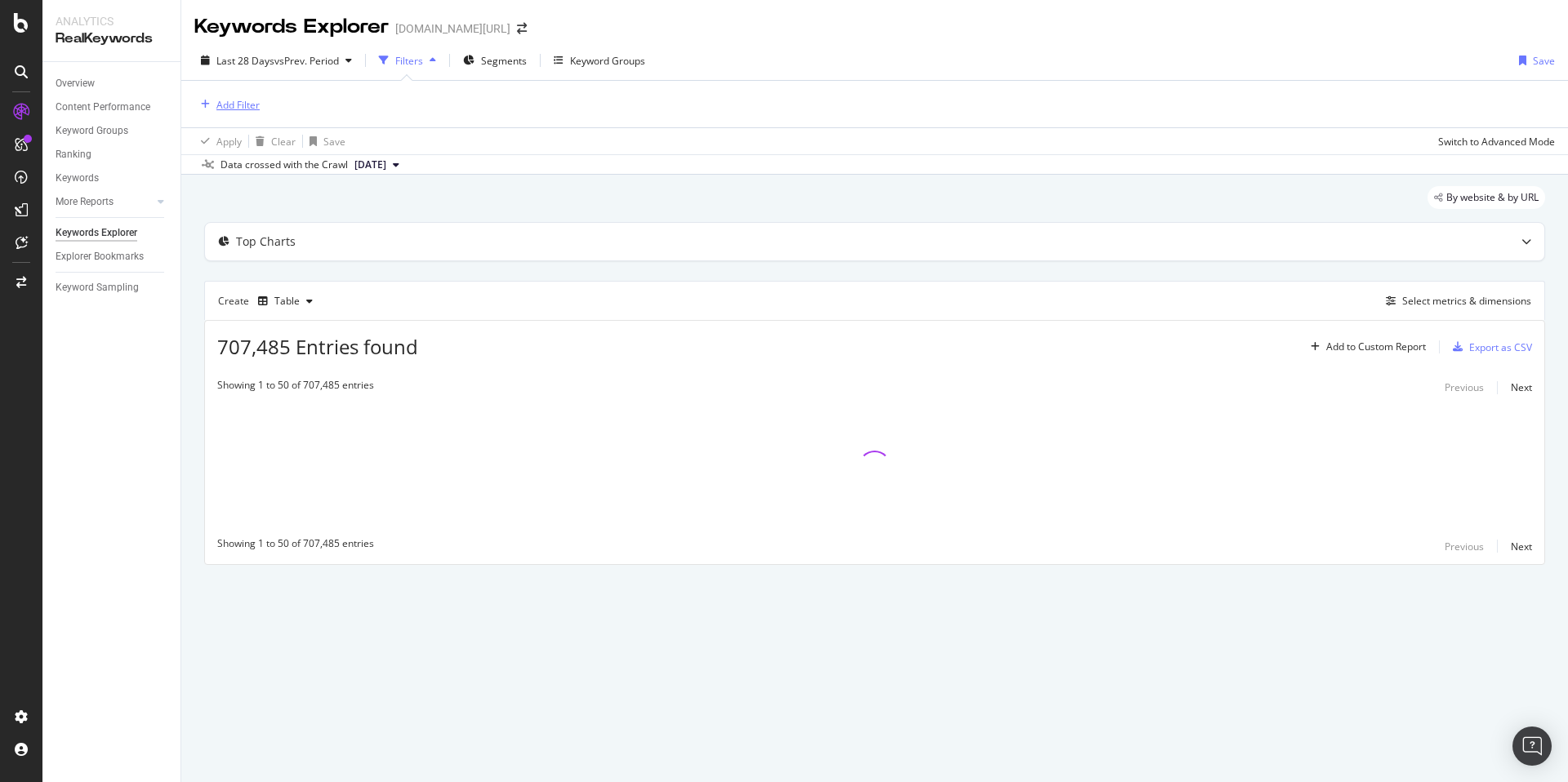
click at [241, 107] on div "Add Filter" at bounding box center [238, 105] width 44 height 14
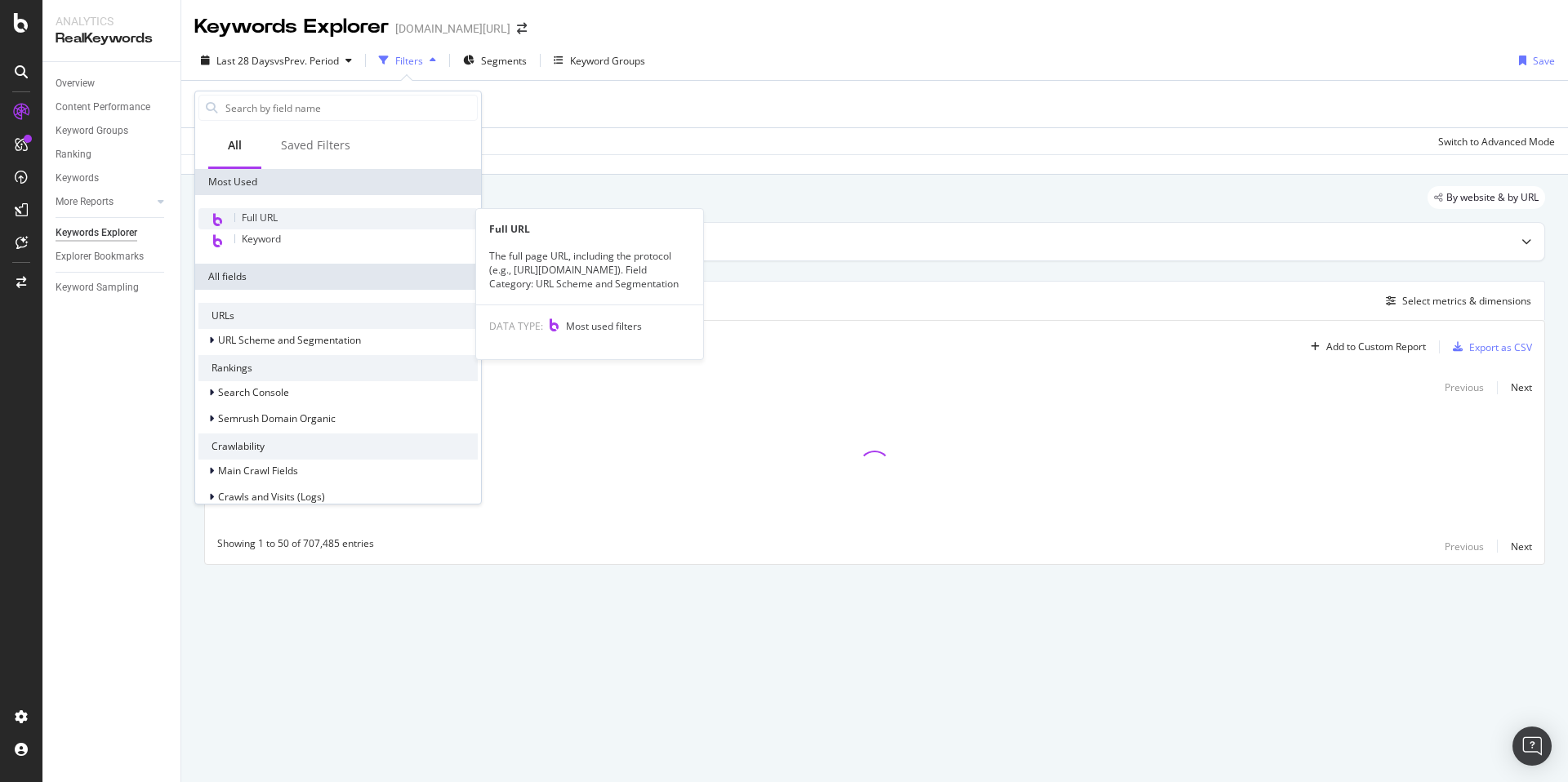
click at [295, 217] on div "Full URL" at bounding box center [338, 218] width 279 height 21
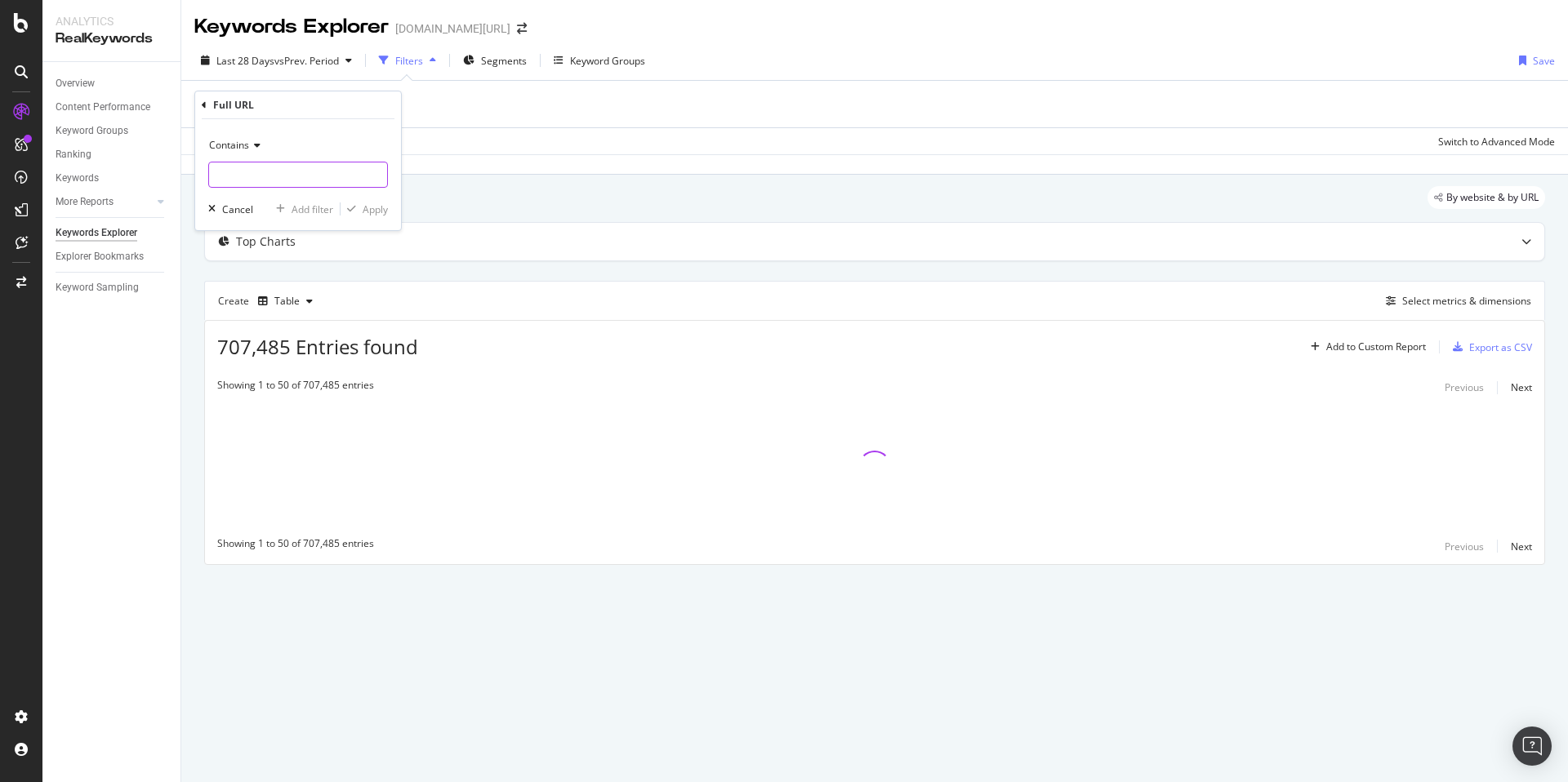
click at [298, 182] on input "text" at bounding box center [298, 175] width 178 height 27
paste input "https://www.trendyol.com/ar/sr/havos-metallic-dresses-x-b158047-r10-c56"
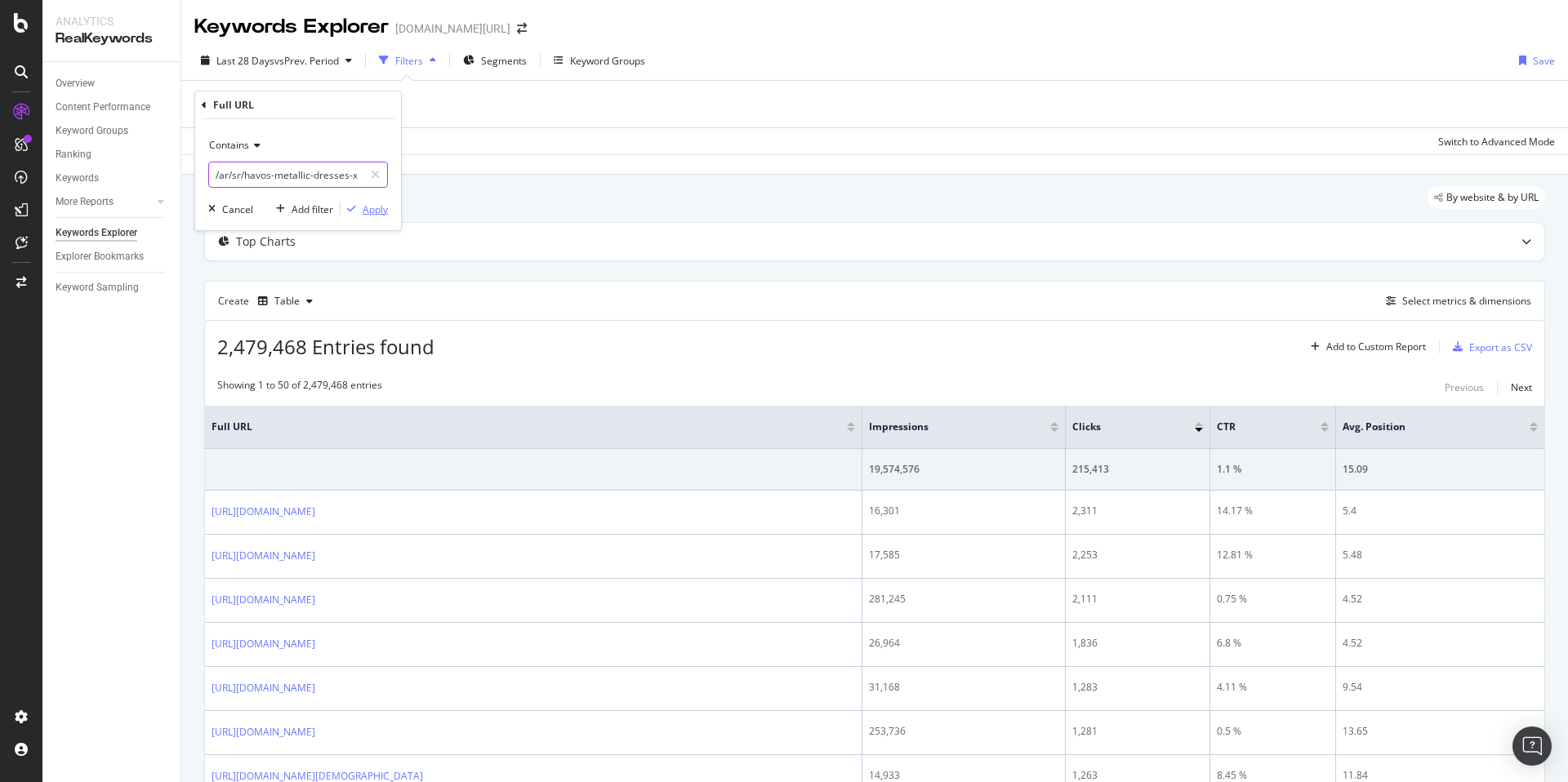
type input "/ar/sr/havos-metallic-dresses-x-b158047-r10-c56"
click at [387, 208] on div "Apply" at bounding box center [376, 210] width 26 height 14
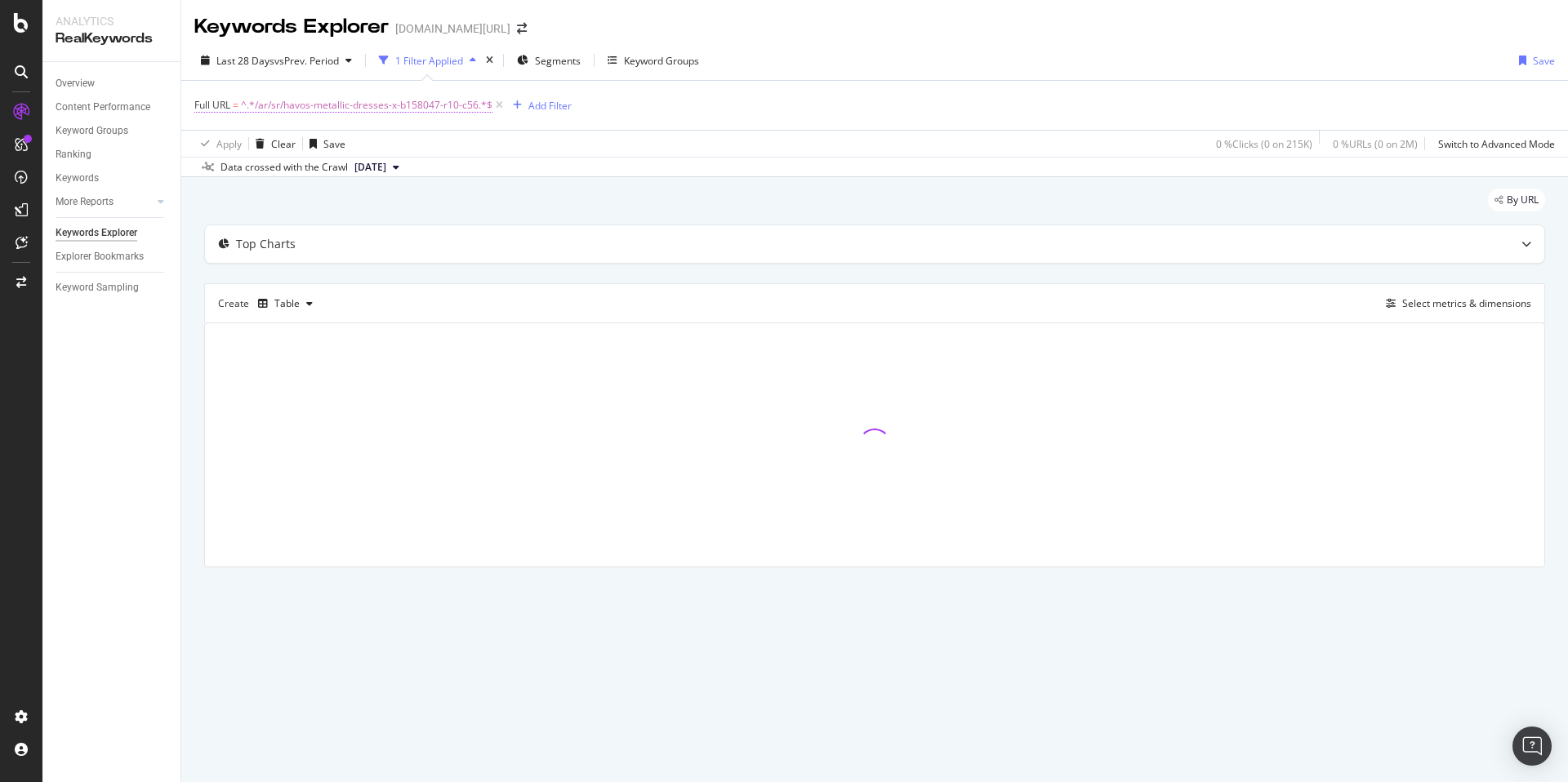
click at [302, 108] on span "^.*/ar/sr/havos-metallic-dresses-x-b158047-r10-c56.*$" at bounding box center [367, 105] width 252 height 23
click at [241, 175] on input "/ar/sr/havos-metallic-dresses-x-b158047-r10-c56" at bounding box center [286, 173] width 154 height 27
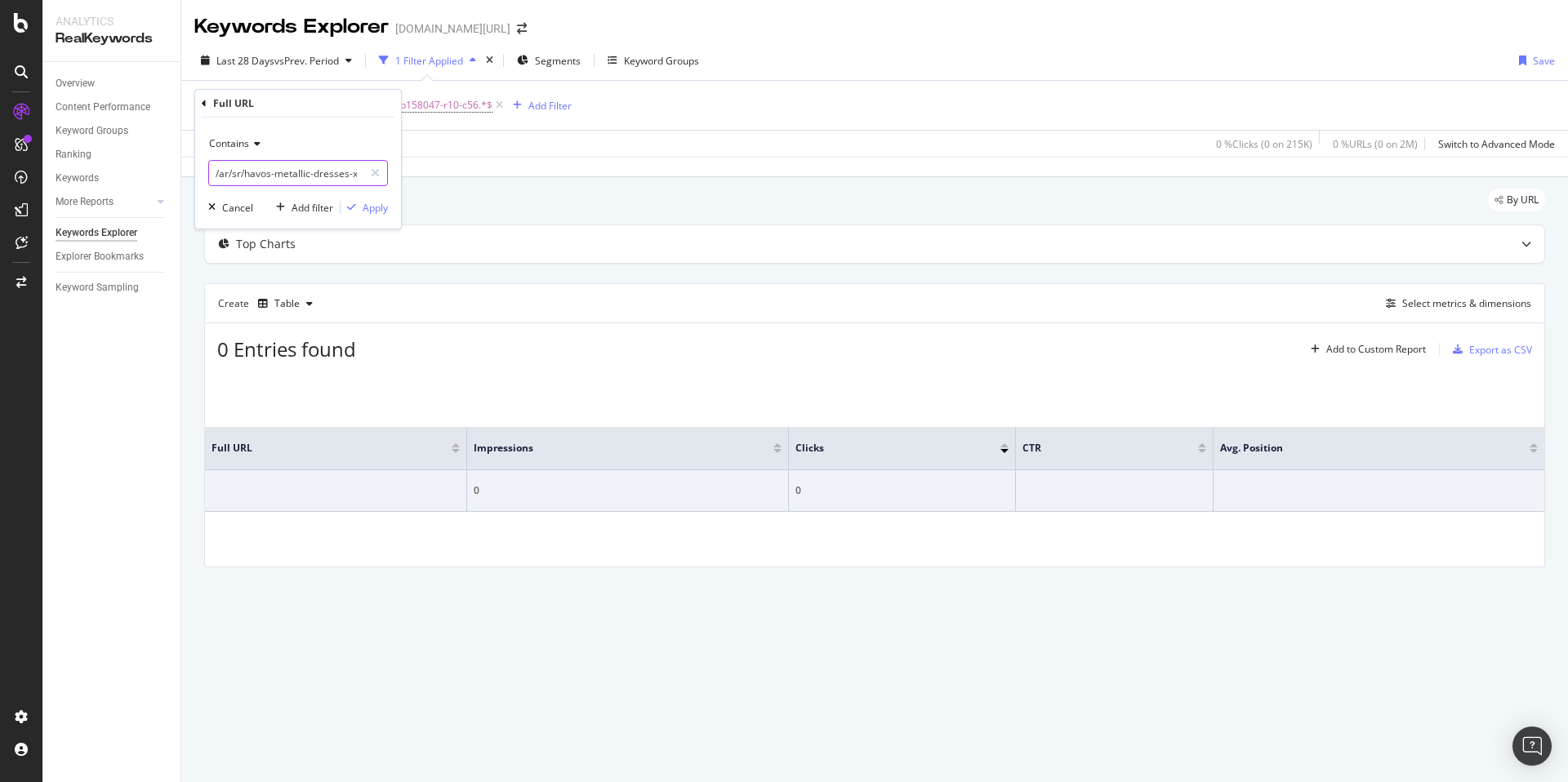
click at [241, 173] on input "/ar/sr/havos-metallic-dresses-x-b158047-r10-c56" at bounding box center [286, 173] width 154 height 27
type input "/ar/havos-metallic-dresses-x-b158047-r10-c56"
click at [386, 205] on div "Apply" at bounding box center [376, 208] width 26 height 14
